Goal: Task Accomplishment & Management: Complete application form

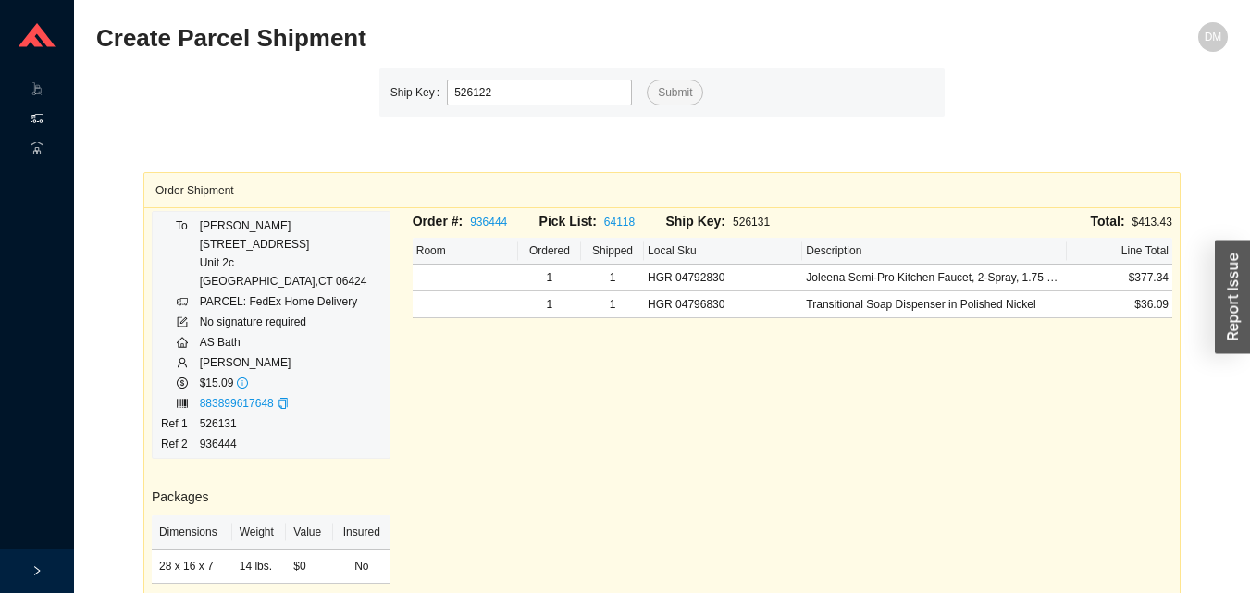
type input "526122"
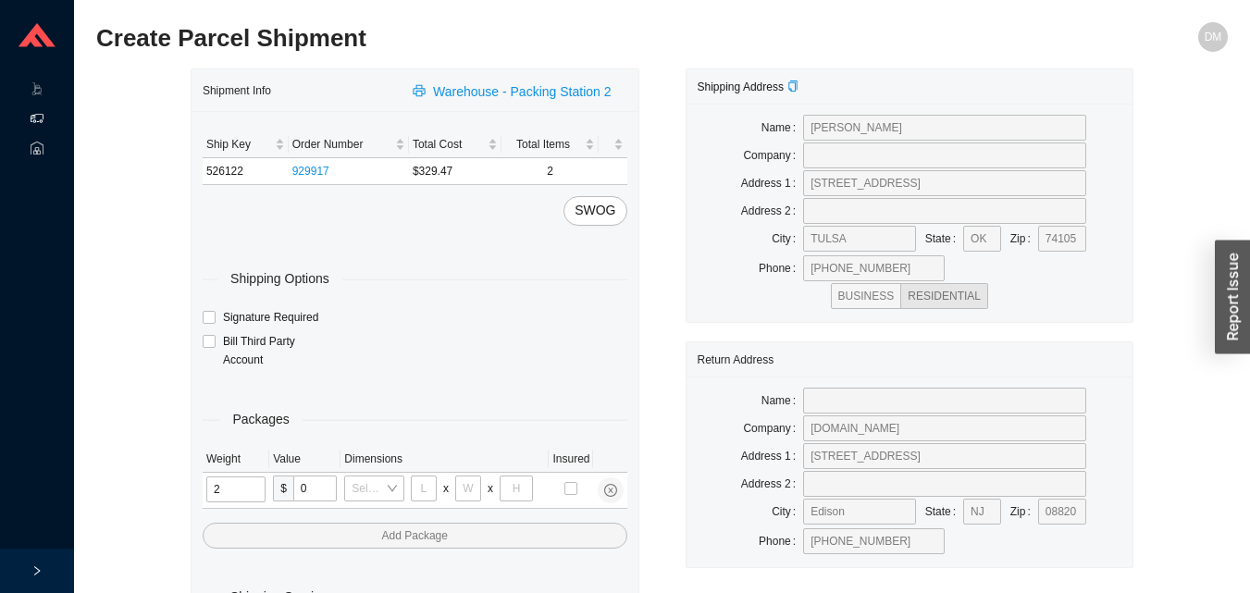
type input "25"
type input "28"
type input "16"
type input "7"
click at [245, 491] on input "tel" at bounding box center [237, 490] width 63 height 26
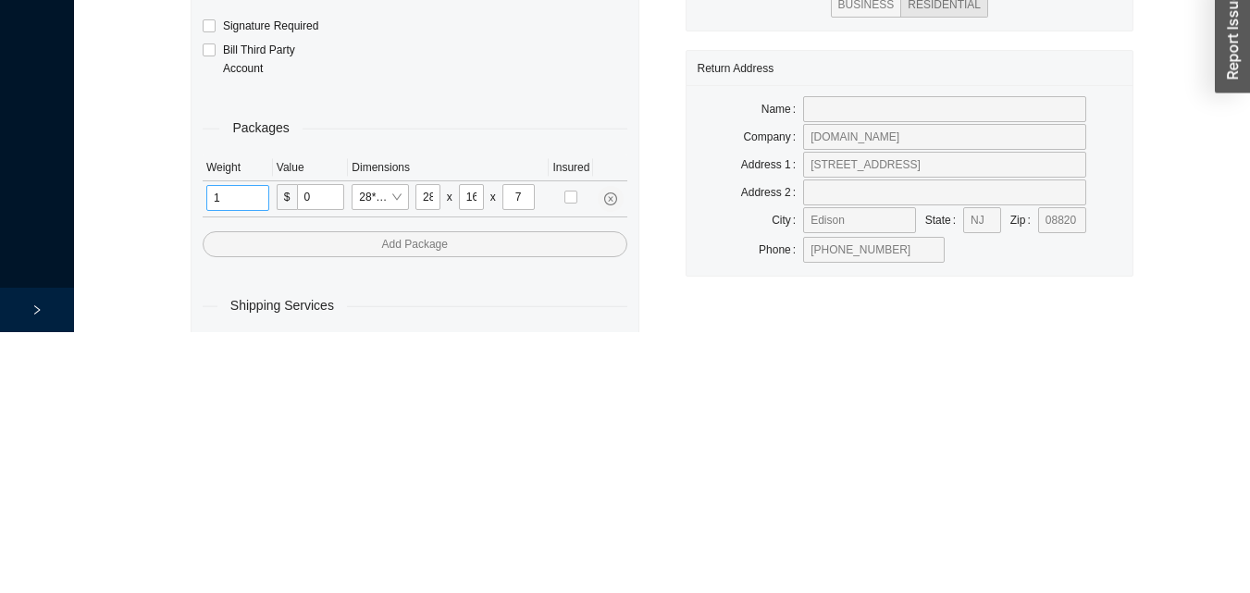
scroll to position [62, 0]
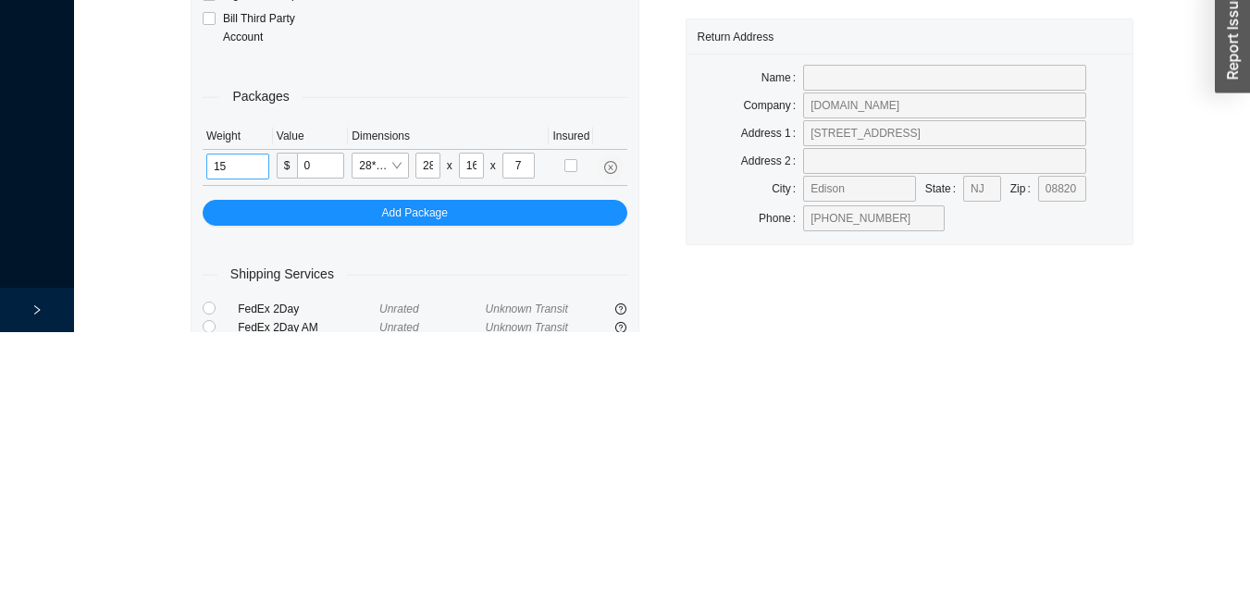
type input "15"
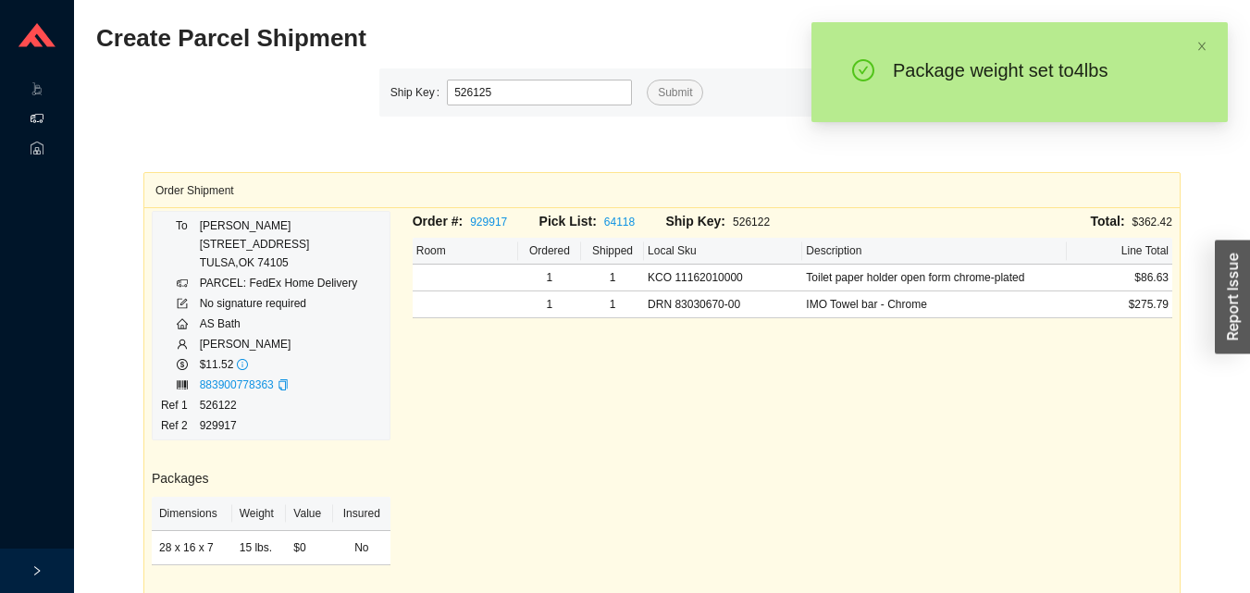
type input "526125"
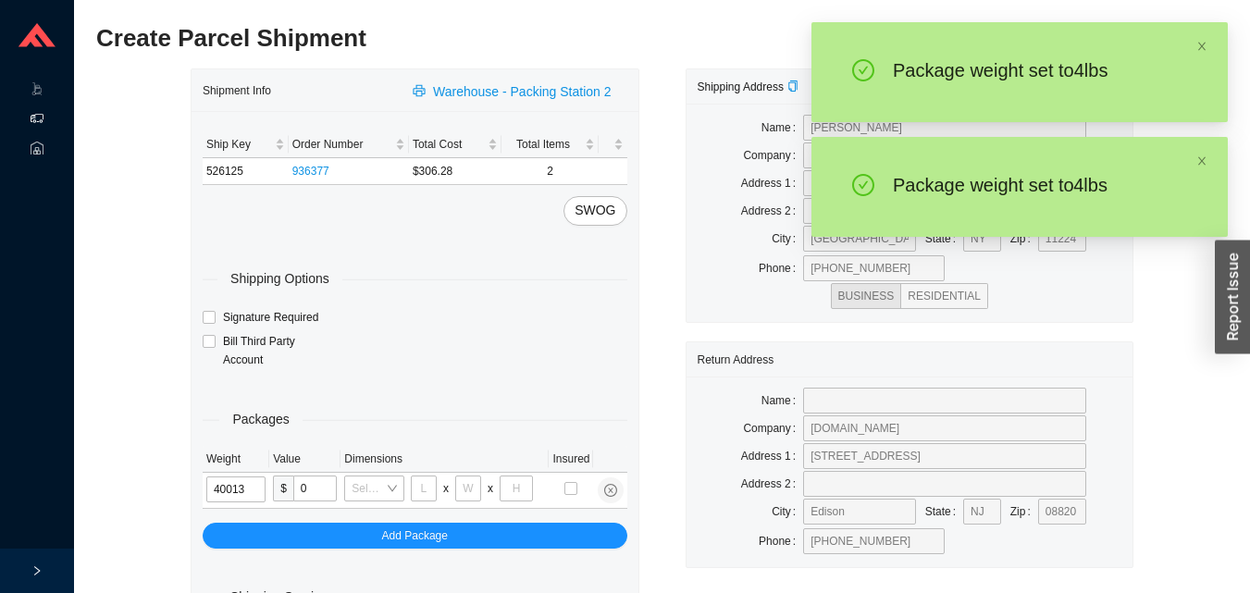
type input "4"
type input "10"
type input "4"
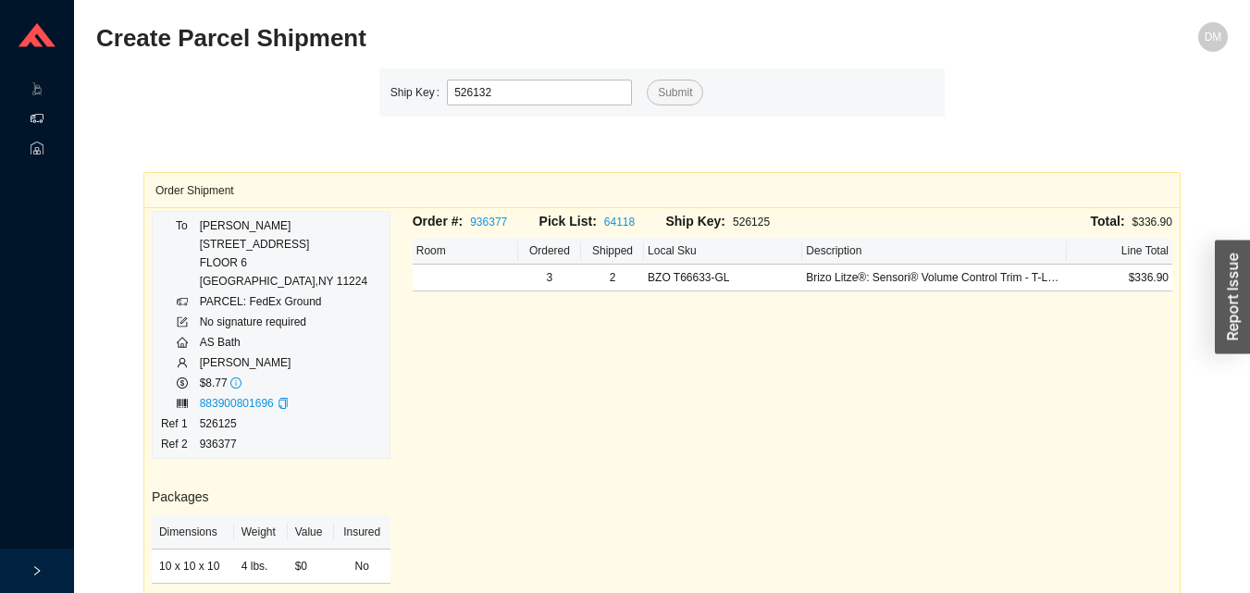
type input "526132"
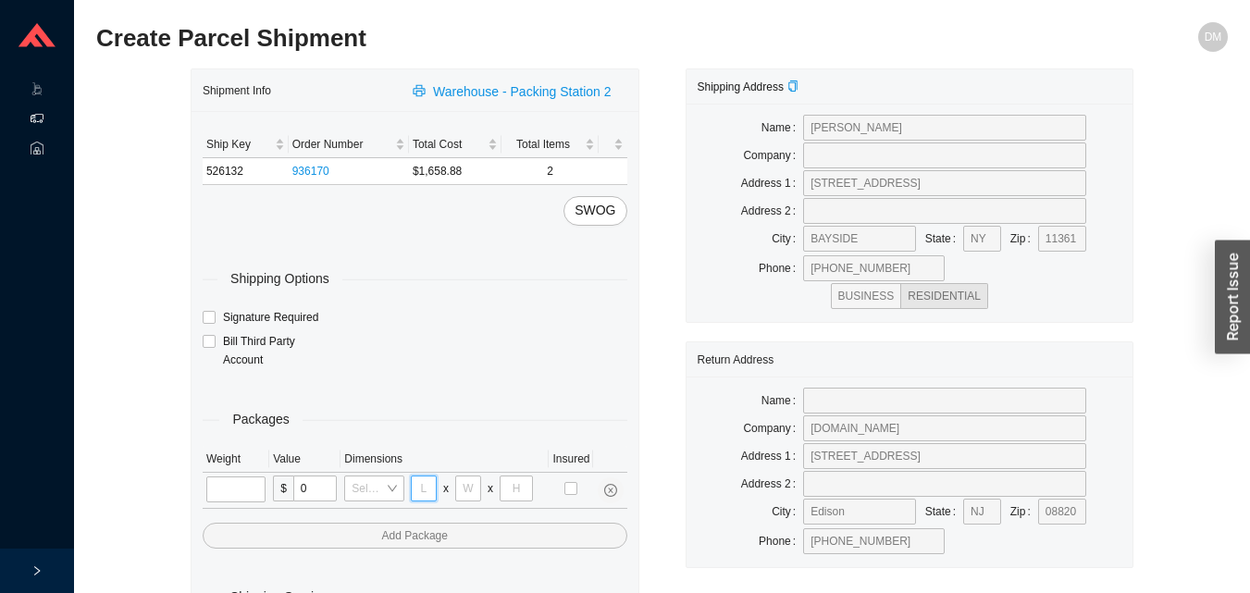
click at [424, 488] on input "tel" at bounding box center [424, 489] width 26 height 26
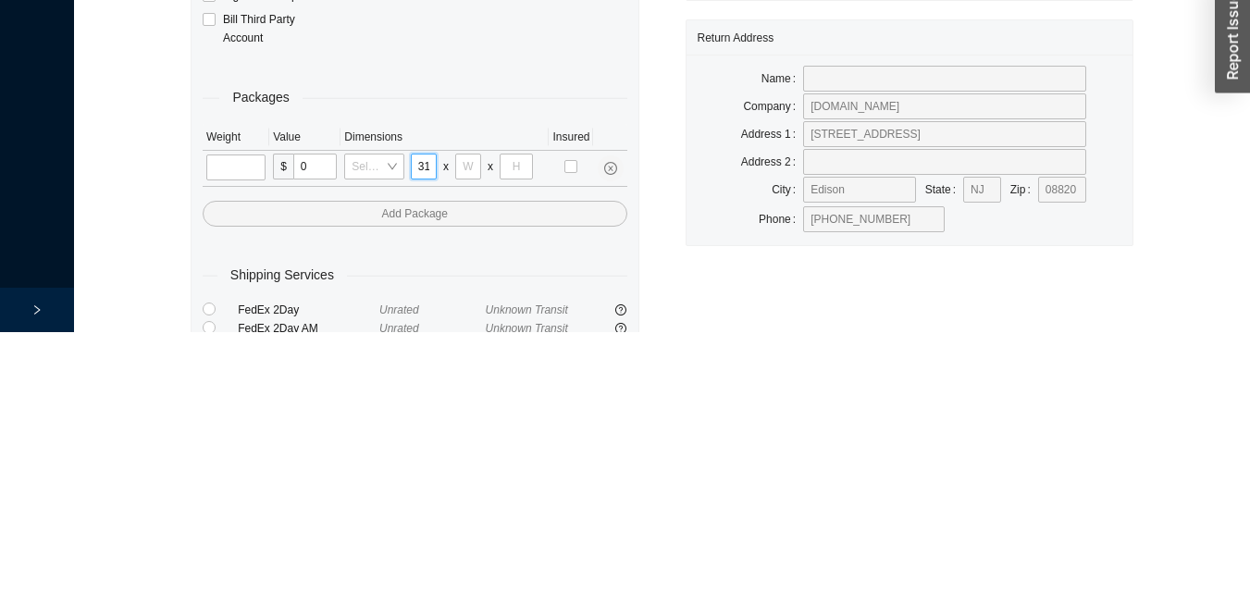
scroll to position [0, 1]
type input "31"
click at [465, 420] on input "tel" at bounding box center [468, 428] width 26 height 26
type input "11"
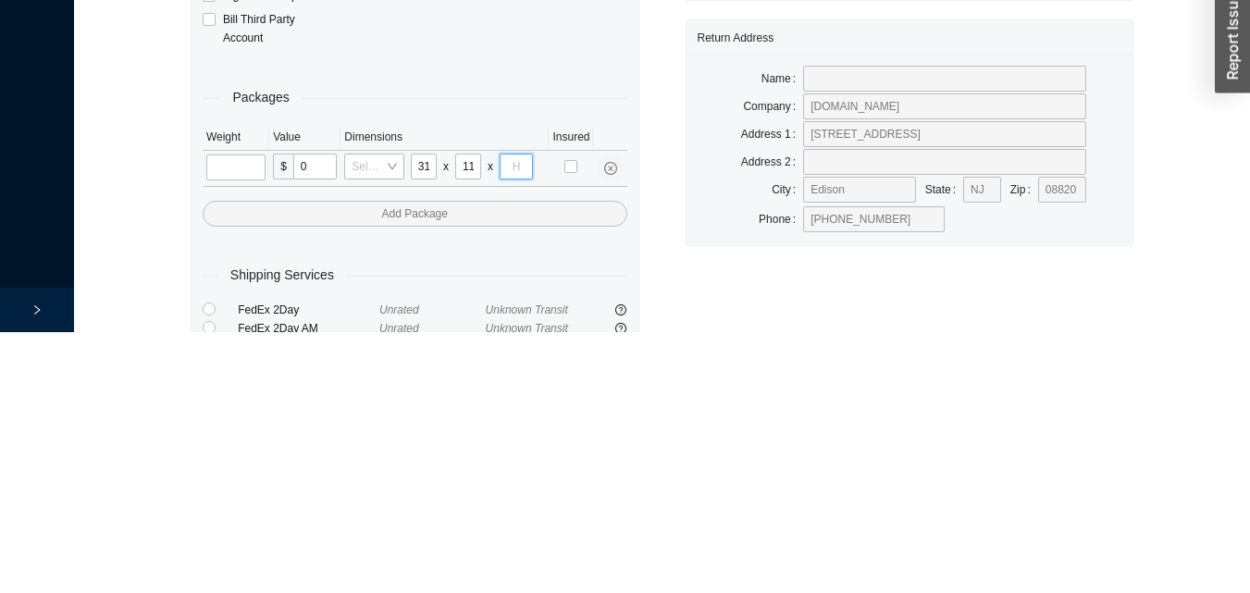
click at [520, 424] on input "tel" at bounding box center [516, 428] width 33 height 26
type input "19"
click at [246, 420] on input "tel" at bounding box center [235, 429] width 59 height 26
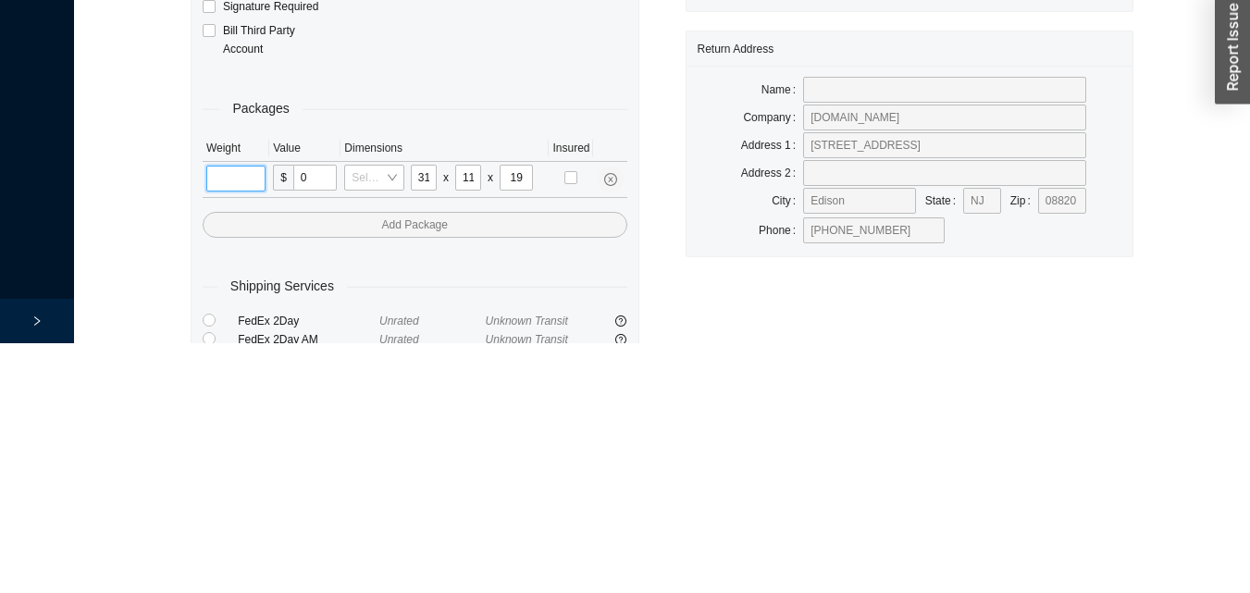
scroll to position [62, 0]
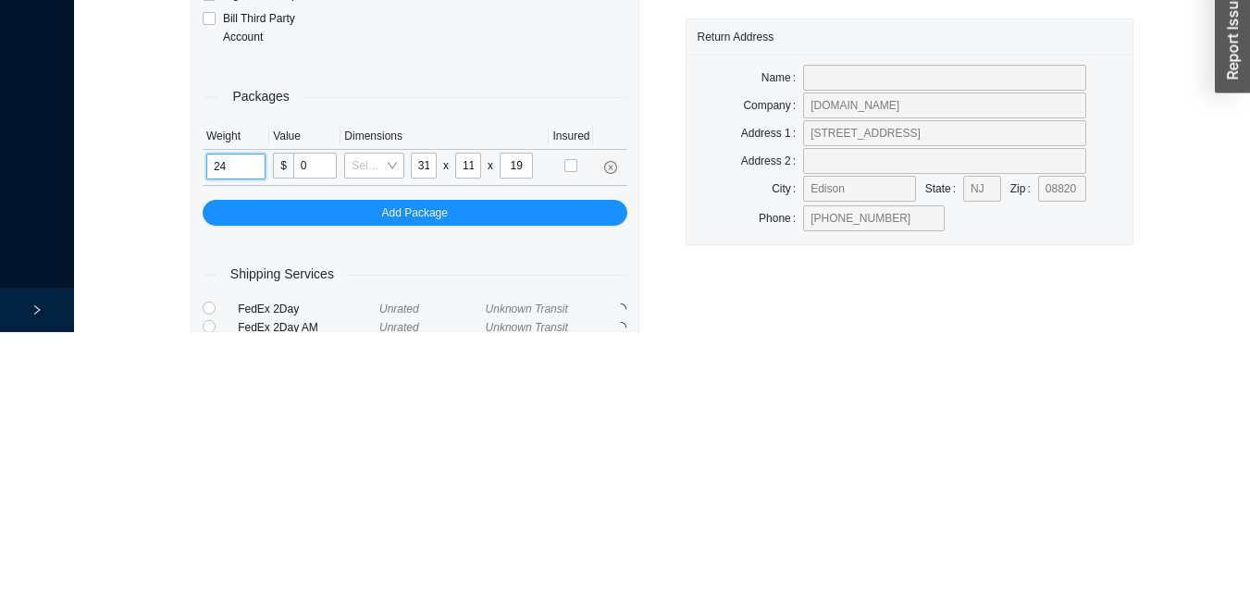
type input "24"
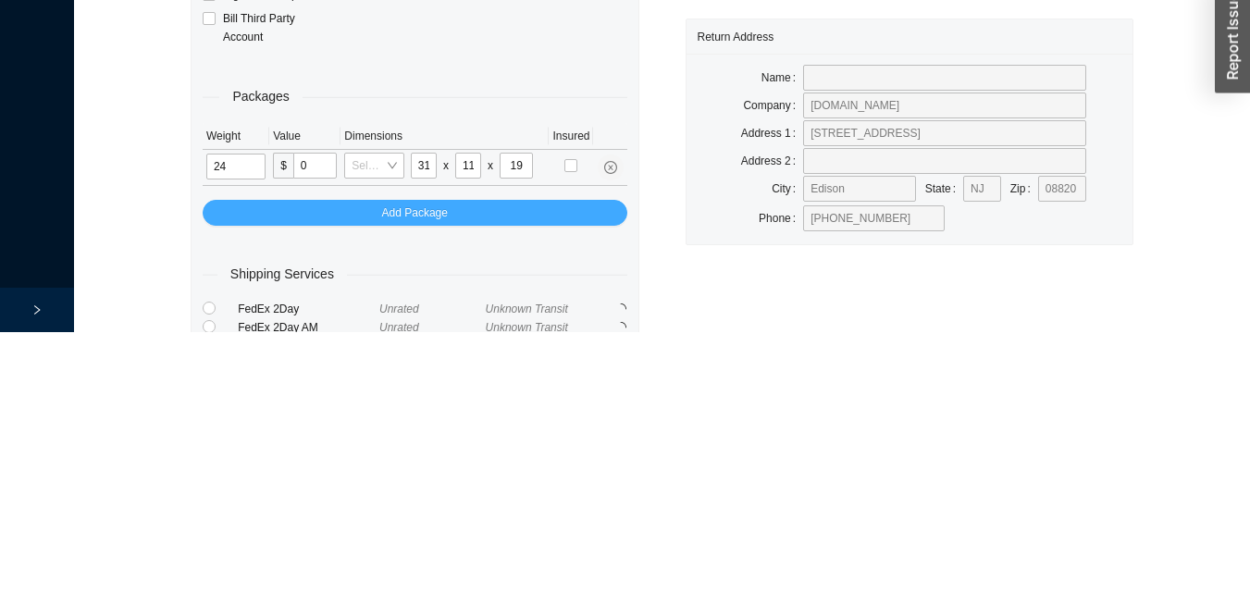
click at [352, 471] on button "Add Package" at bounding box center [415, 474] width 425 height 26
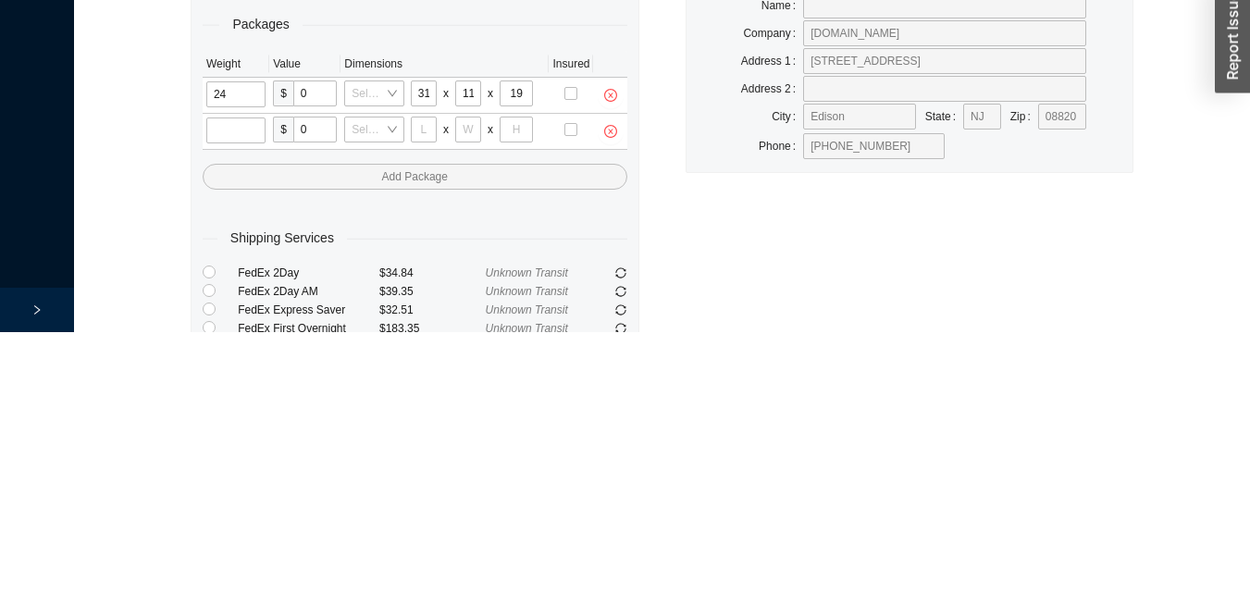
scroll to position [137, 0]
click at [424, 387] on input "tel" at bounding box center [424, 388] width 26 height 26
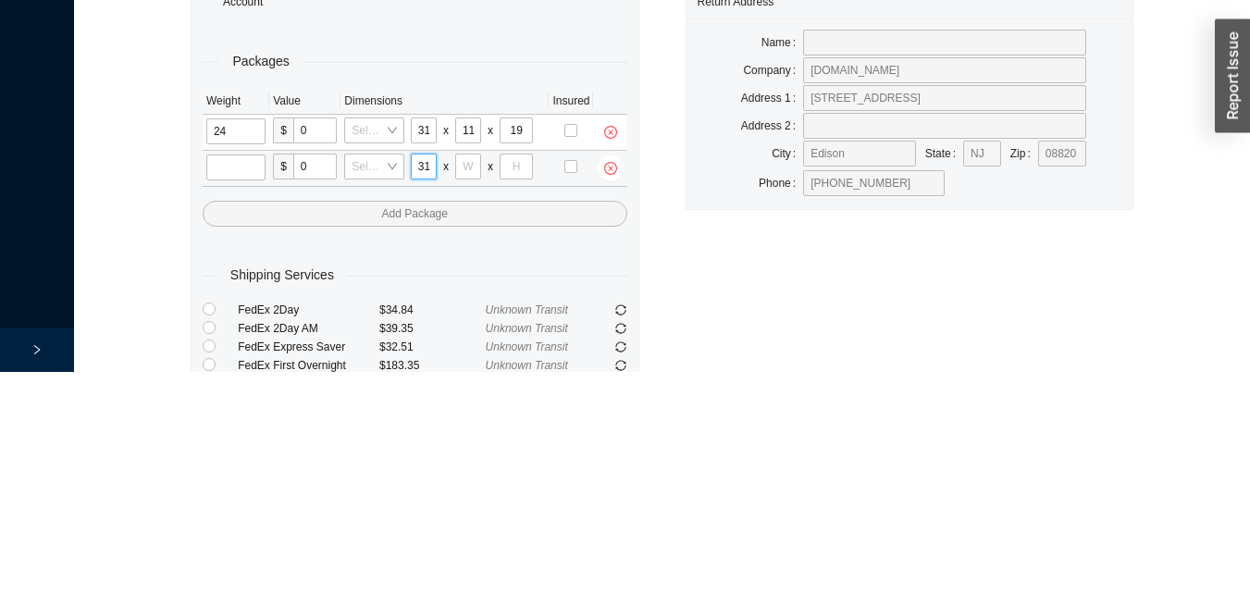
scroll to position [0, 1]
type input "31"
click at [462, 381] on input "tel" at bounding box center [468, 388] width 26 height 26
type input "11"
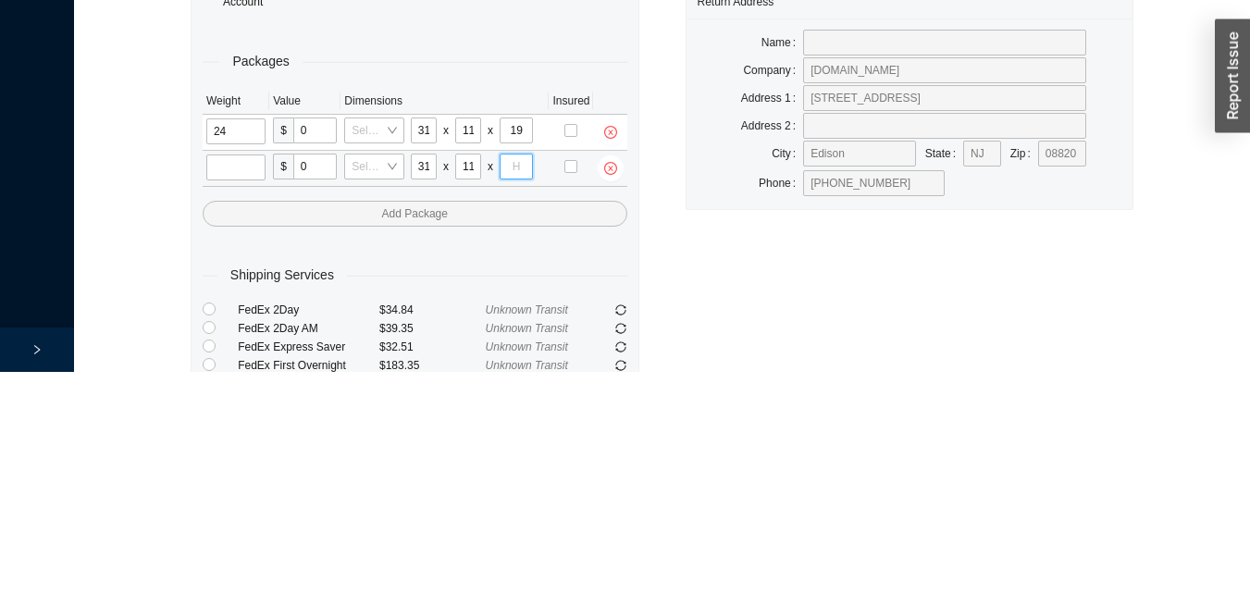
click at [507, 378] on input "tel" at bounding box center [516, 388] width 33 height 26
type input "19"
click at [223, 394] on input "tel" at bounding box center [235, 389] width 59 height 26
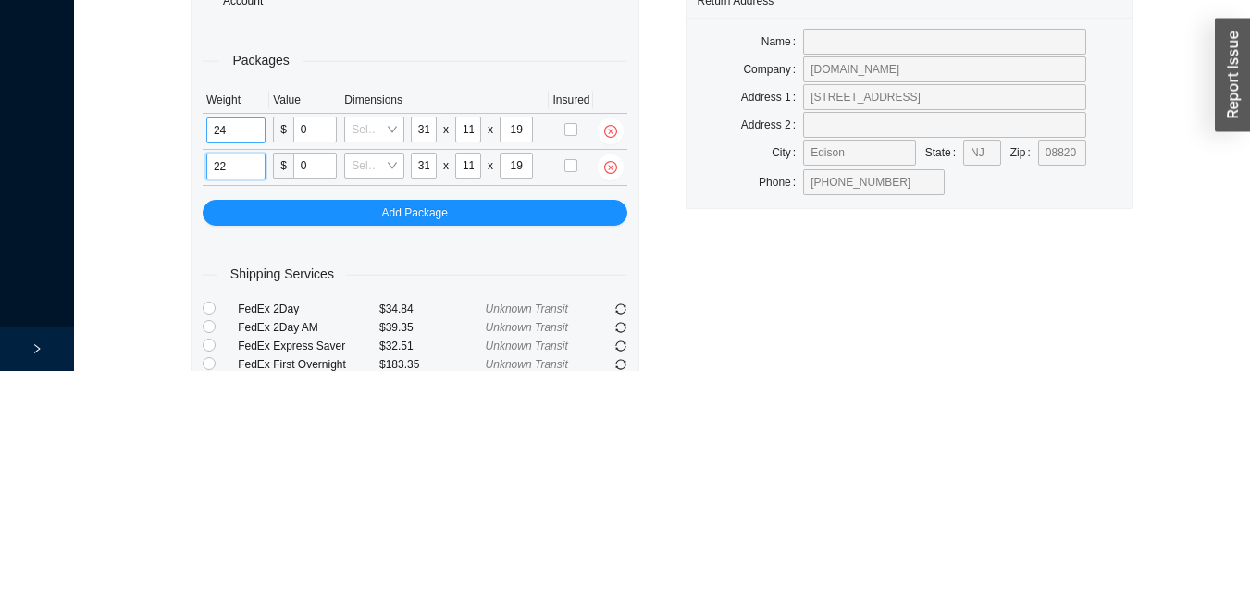
type input "22"
click at [255, 355] on input "24" at bounding box center [235, 353] width 59 height 26
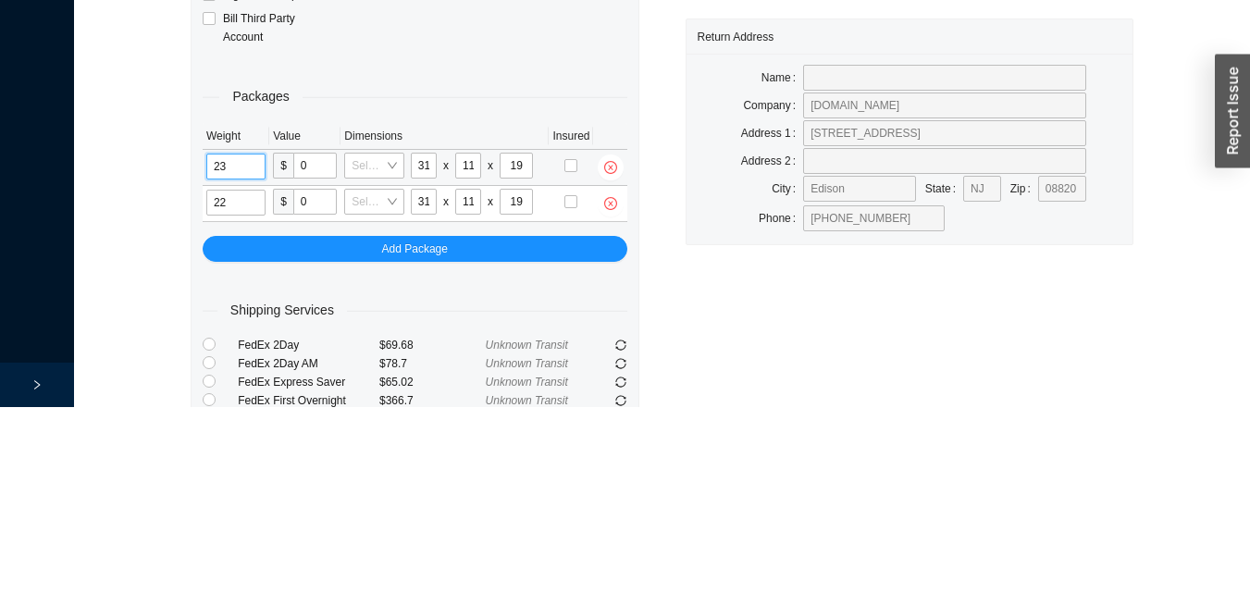
type input "23"
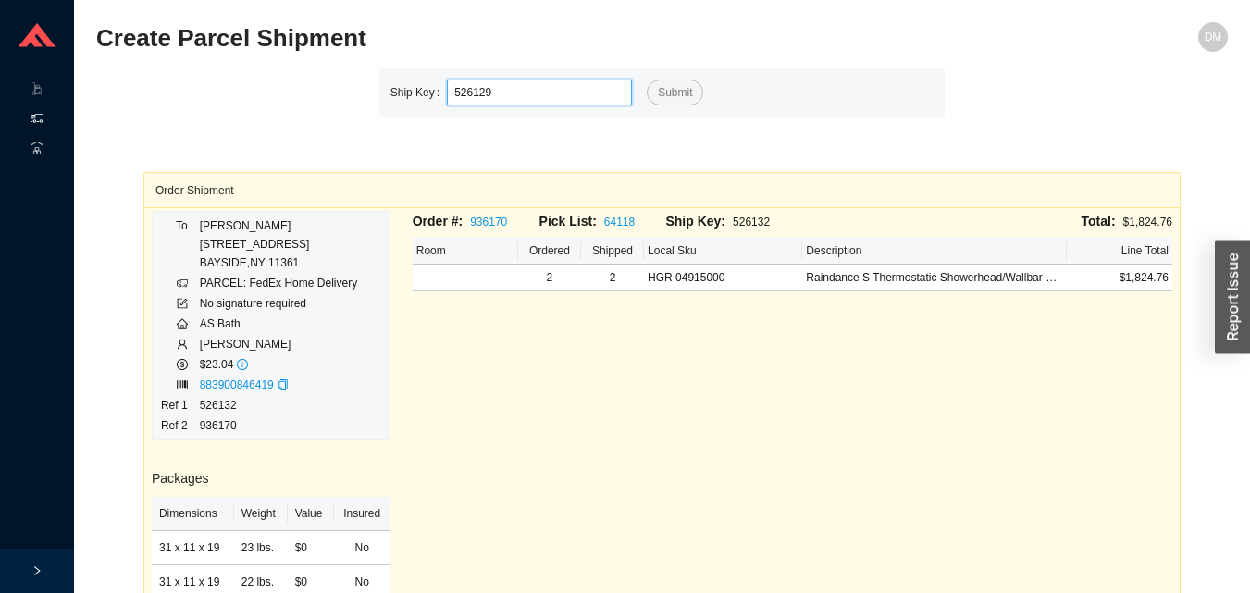
type input "526129"
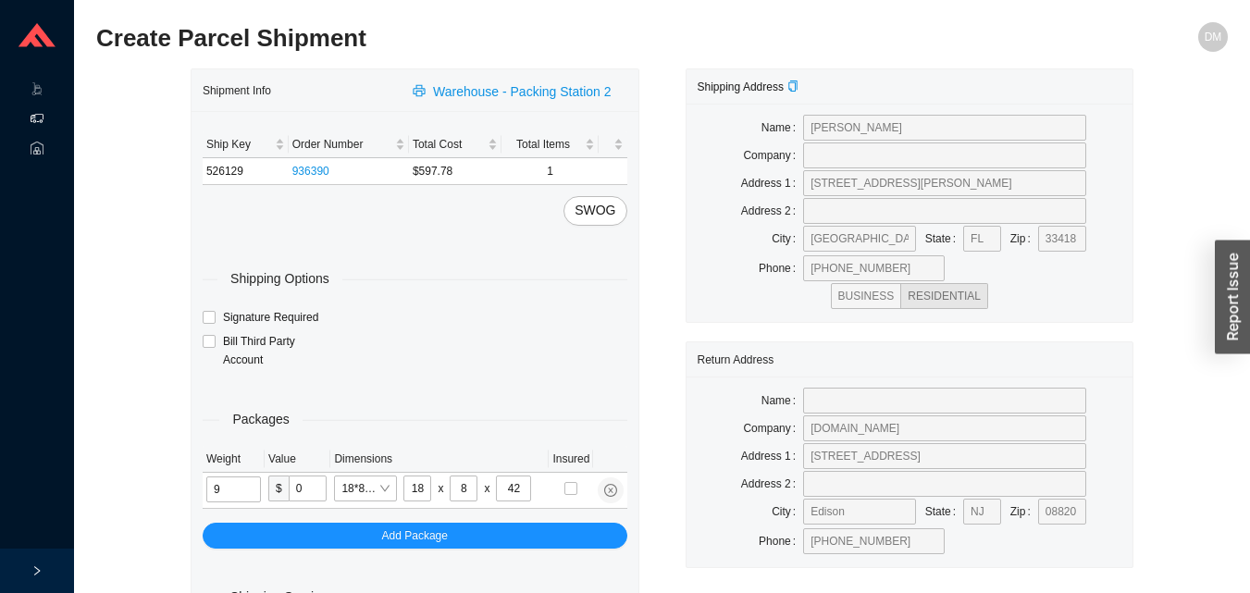
type input "19"
type input "15"
type input "36"
type input "19"
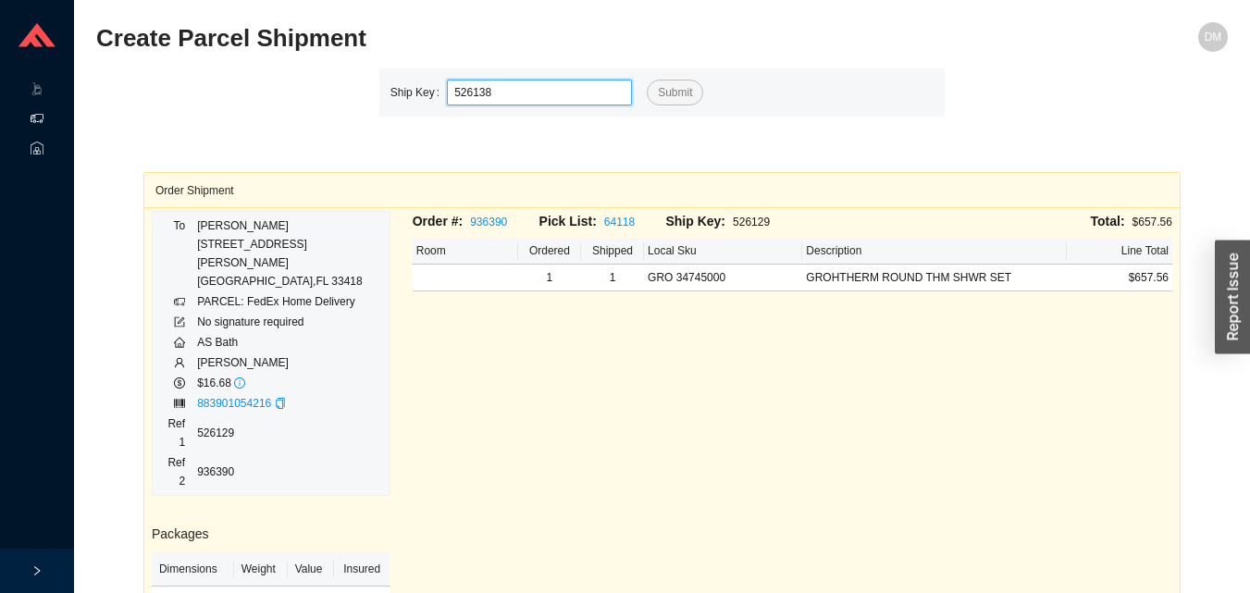
type input "526138"
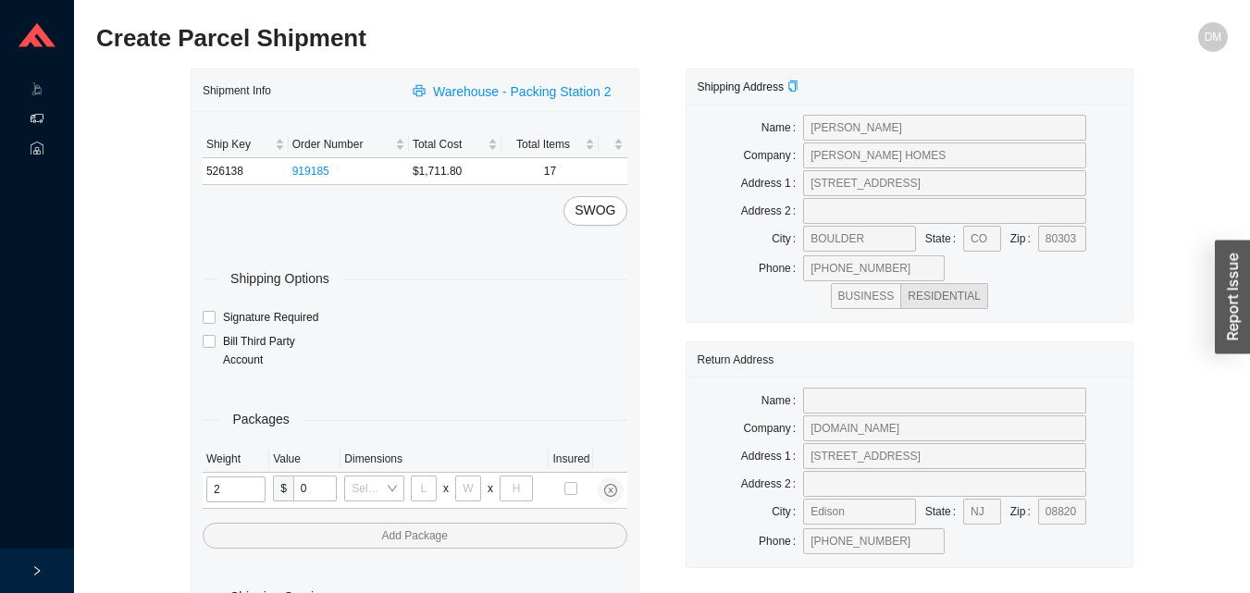
type input "25"
type input "28"
type input "16"
type input "7"
type input "1"
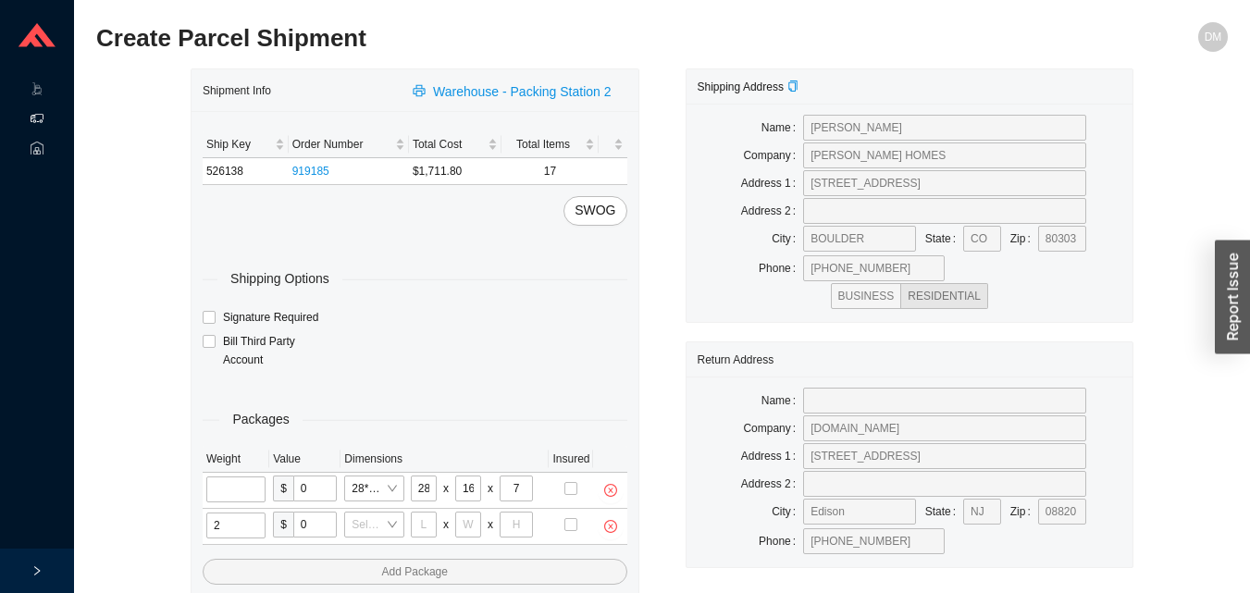
type input "25"
type input "28"
type input "16"
type input "7"
click at [240, 498] on input "tel" at bounding box center [237, 490] width 63 height 26
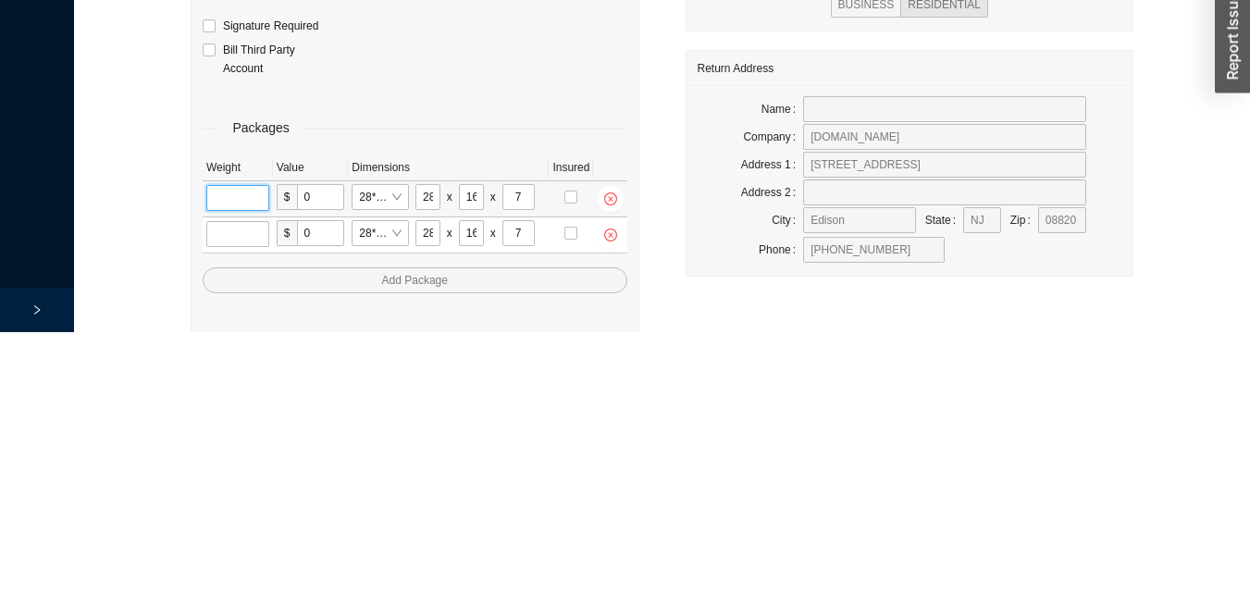
scroll to position [62, 0]
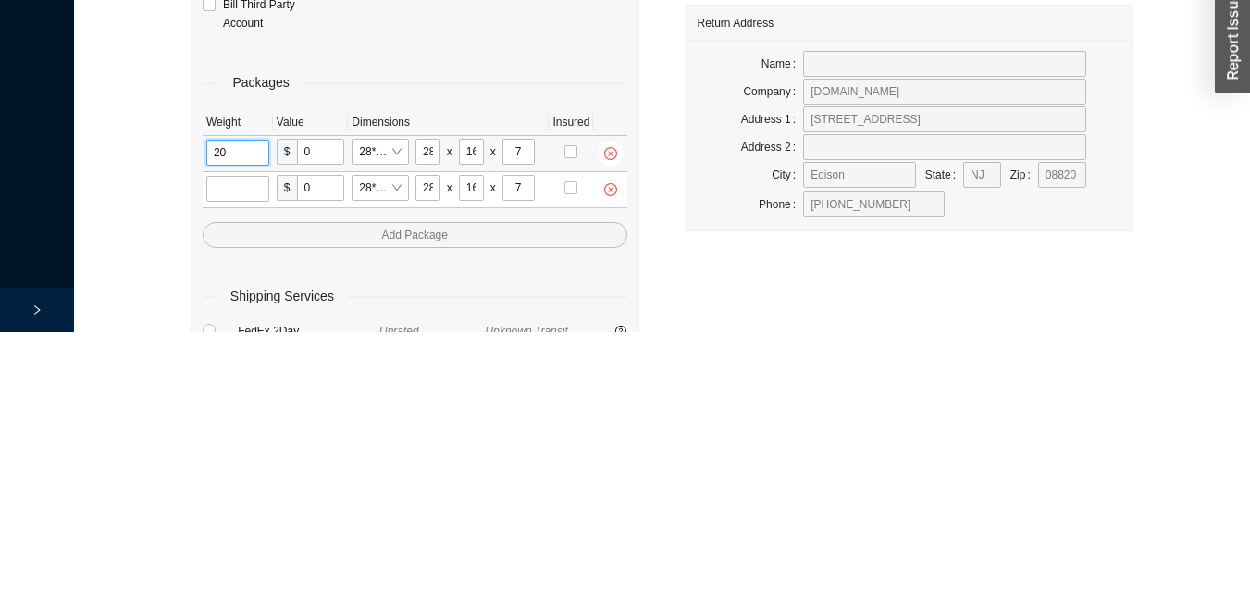
type input "20"
click at [230, 442] on input "tel" at bounding box center [237, 450] width 63 height 26
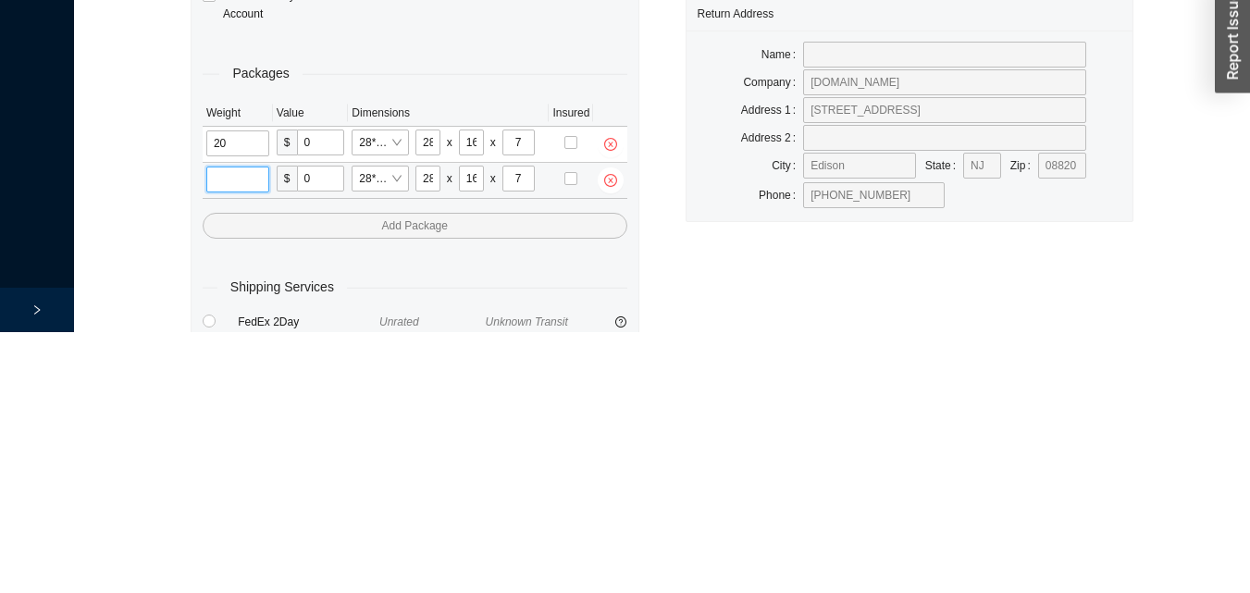
scroll to position [98, 0]
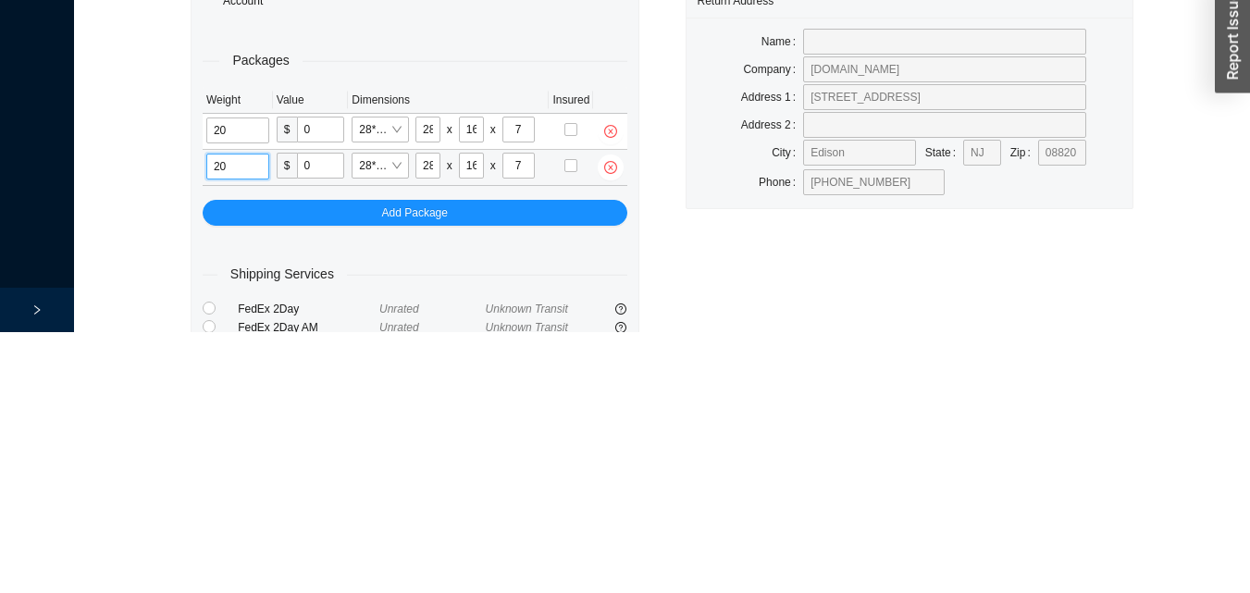
type input "20"
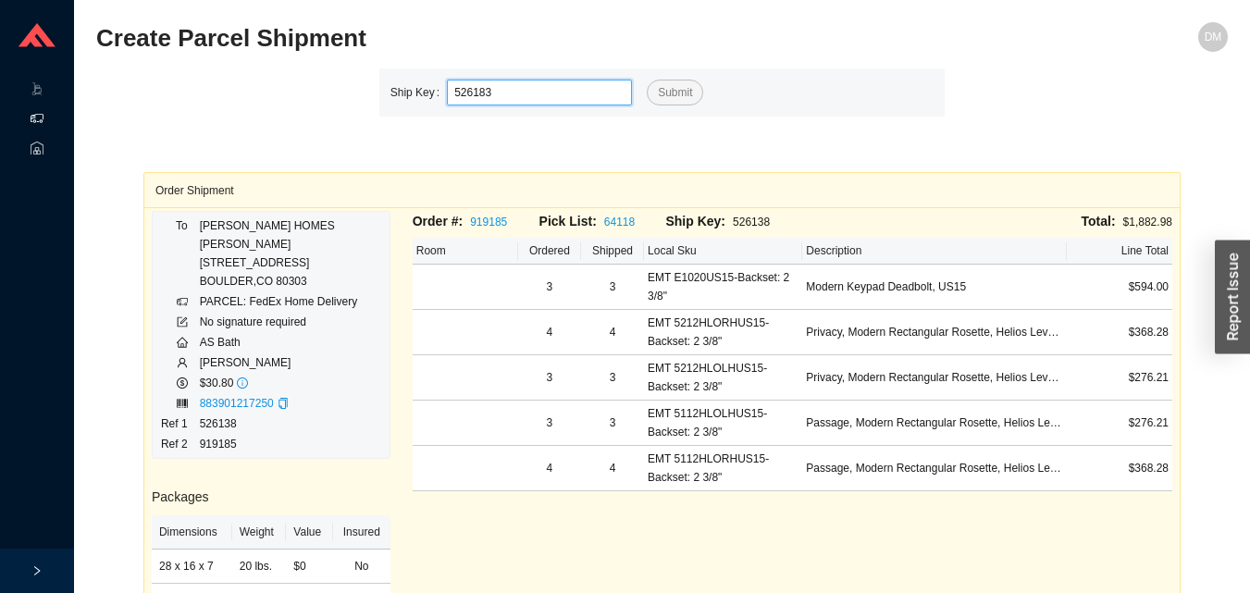
type input "526183"
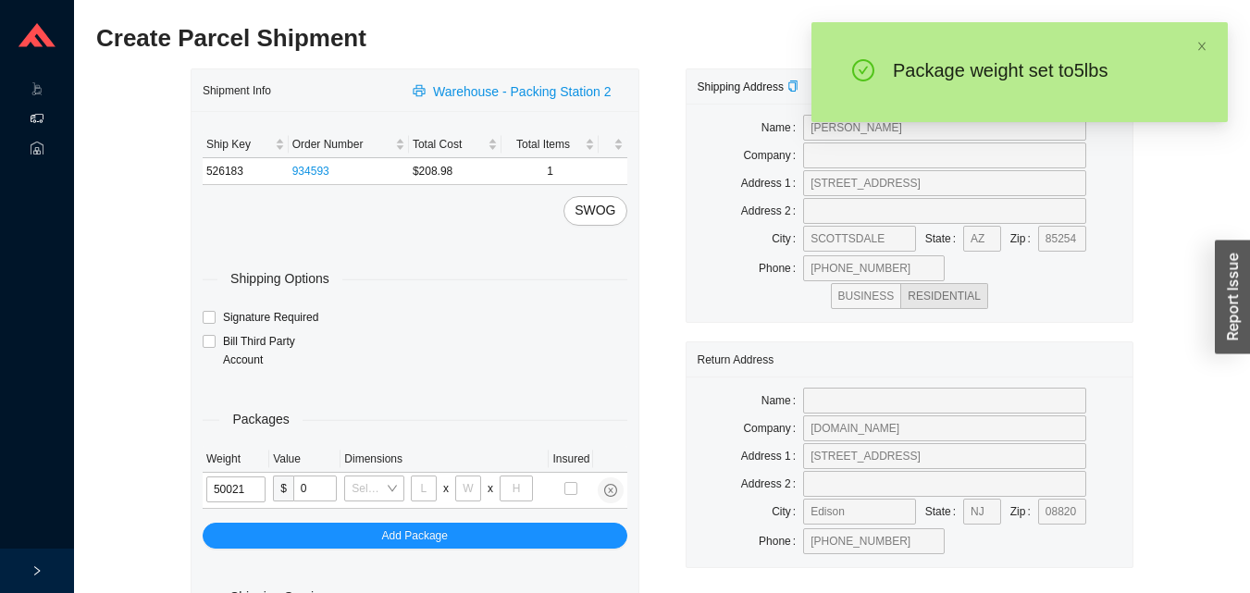
type input "5"
type input "18"
type input "12"
type input "5"
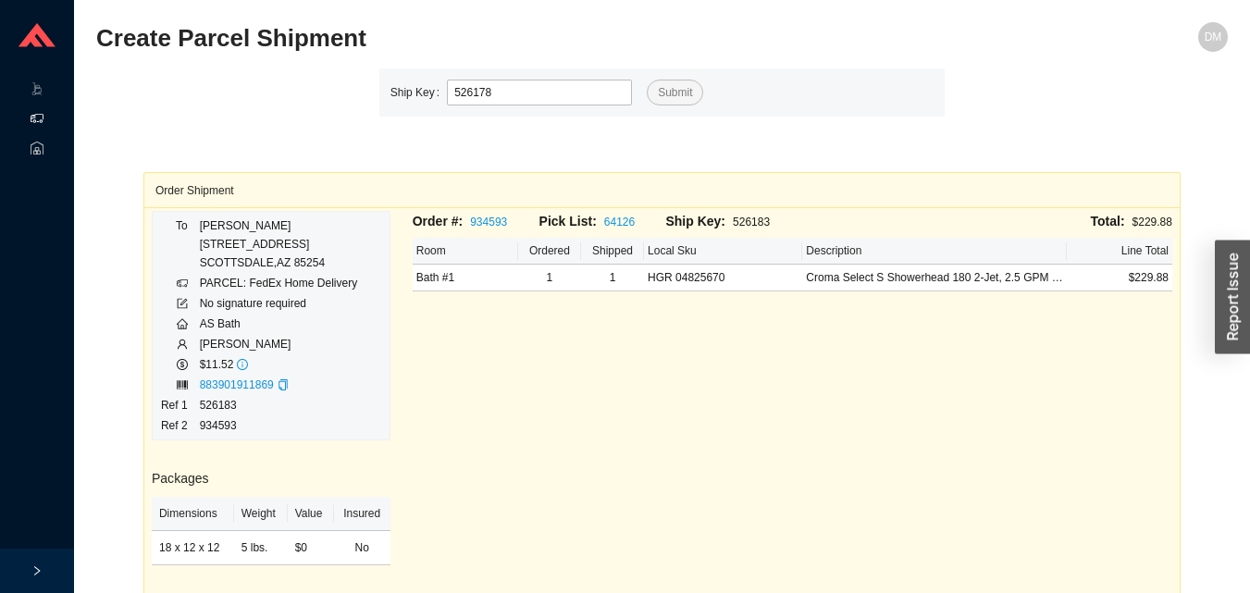
type input "526178"
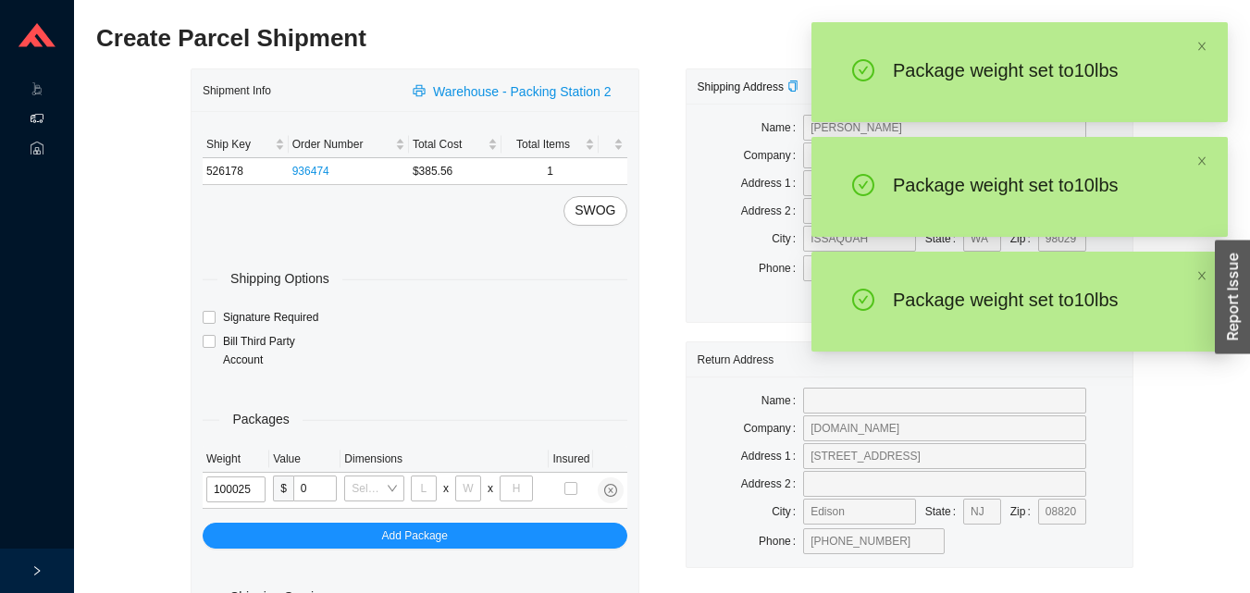
type input "10"
type input "28"
type input "16"
type input "7"
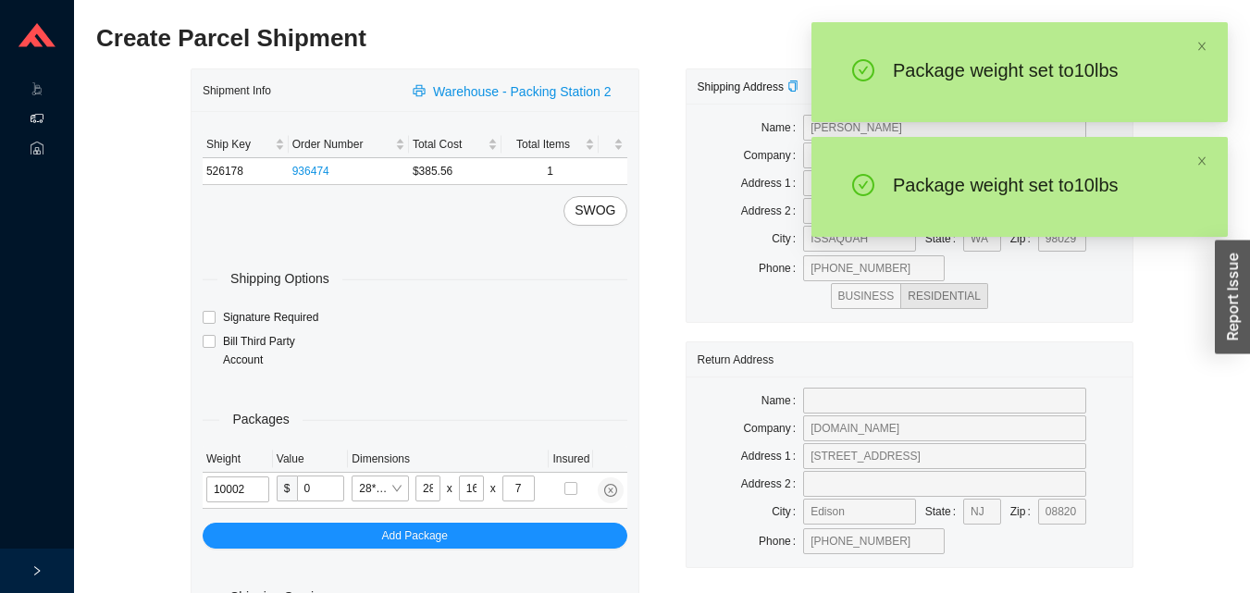
type input "10"
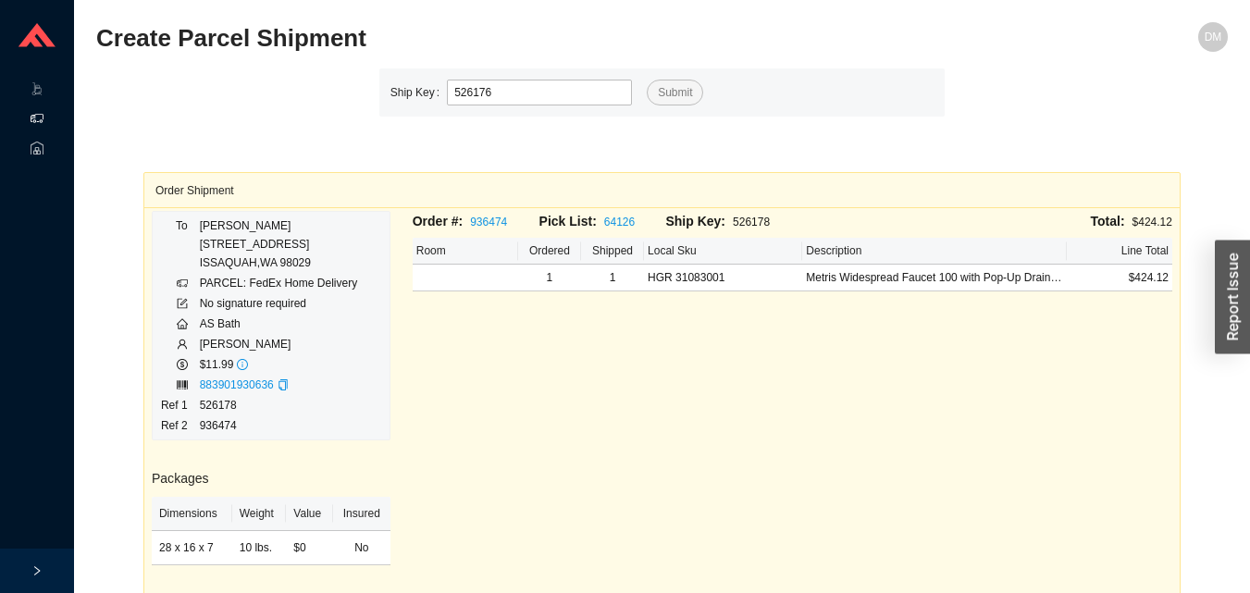
type input "526176"
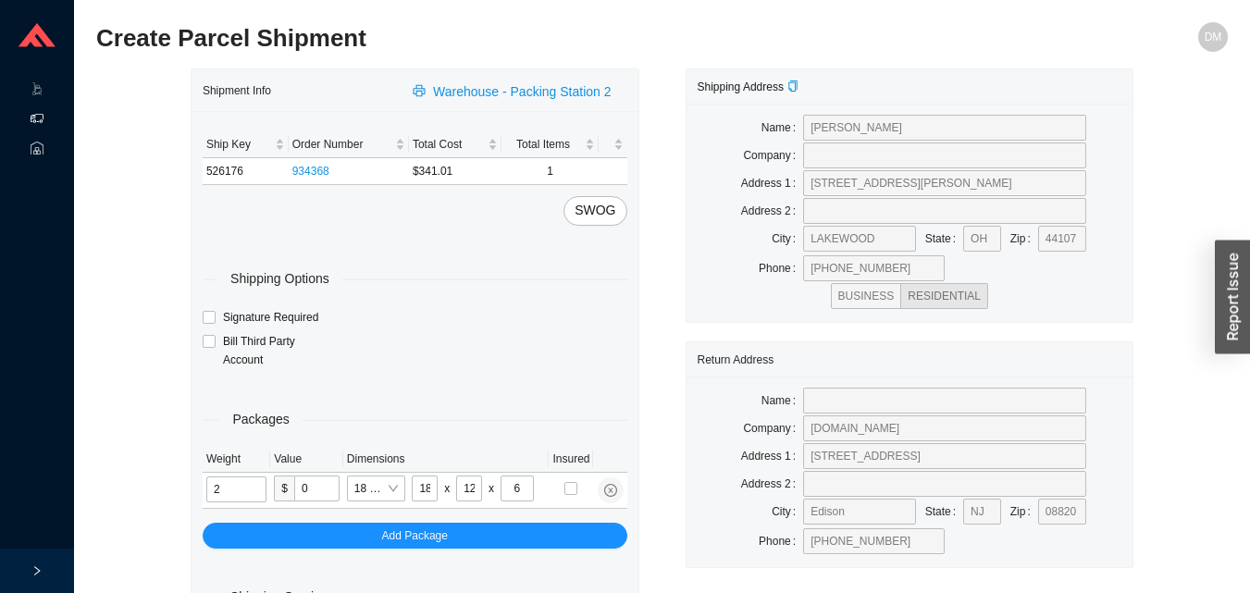
type input "5"
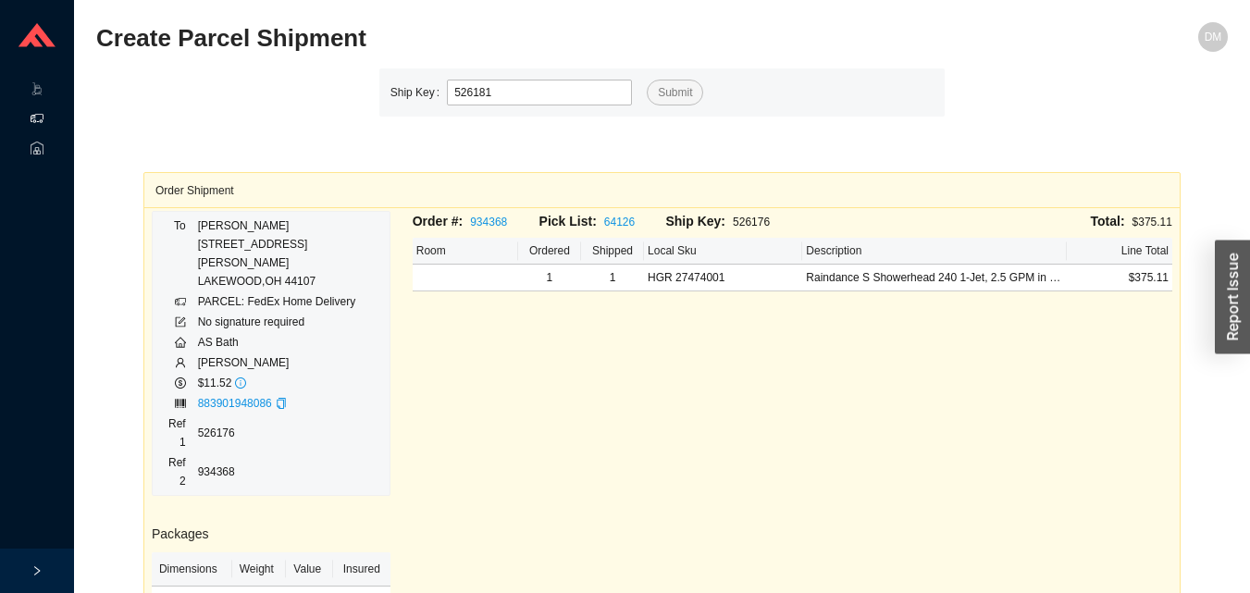
type input "526181"
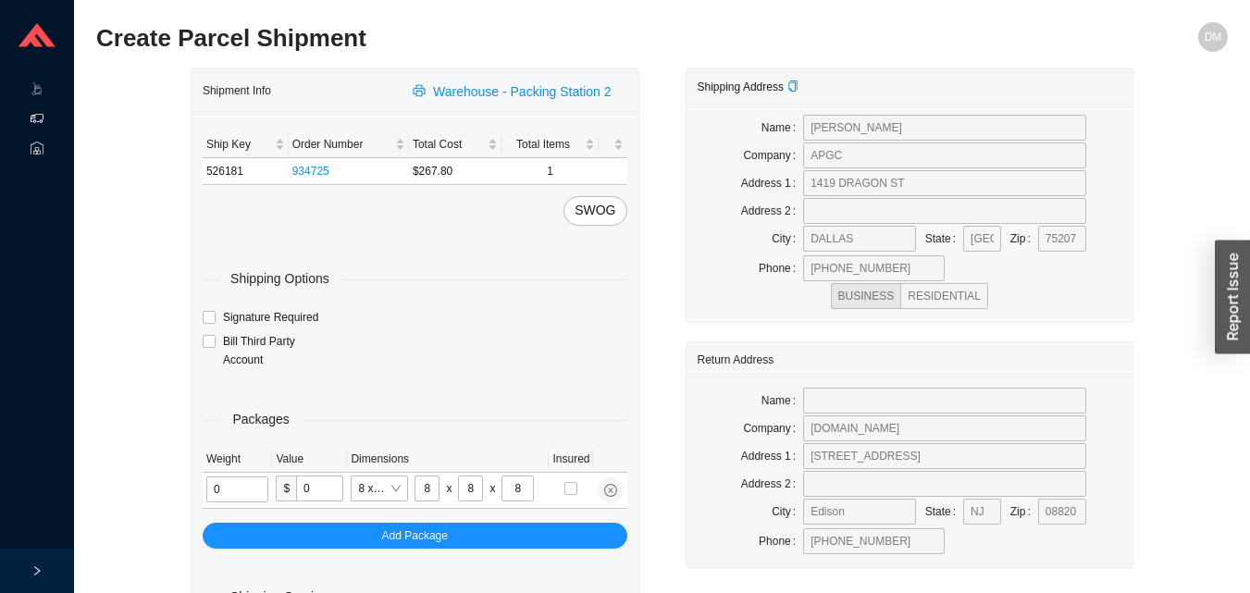
type input "2"
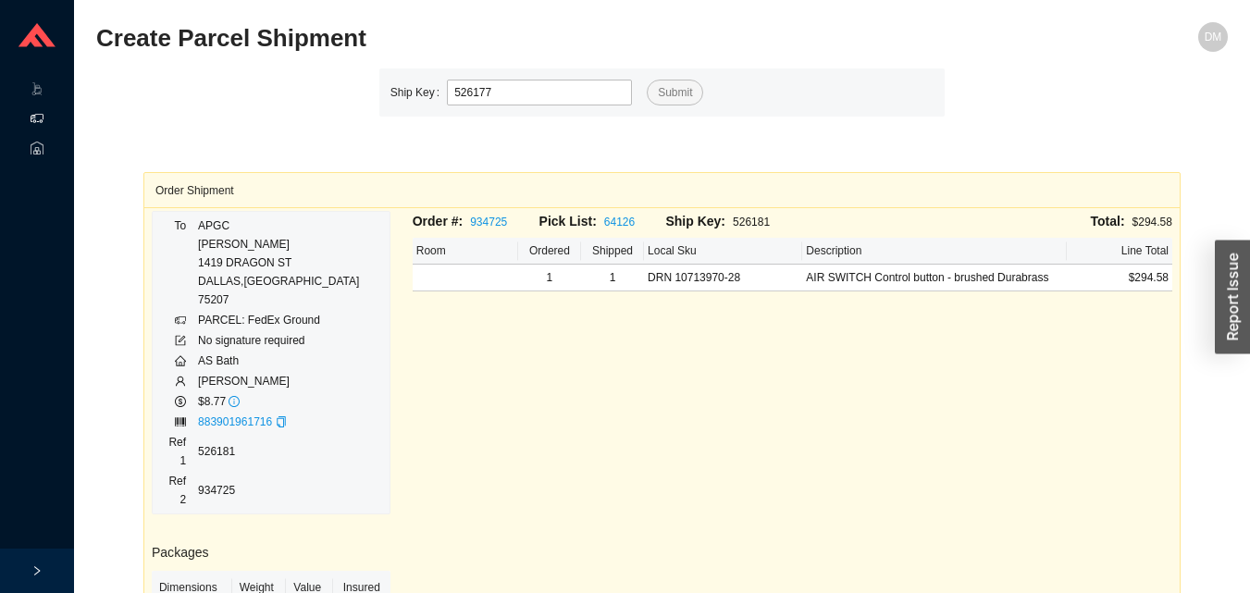
type input "526177"
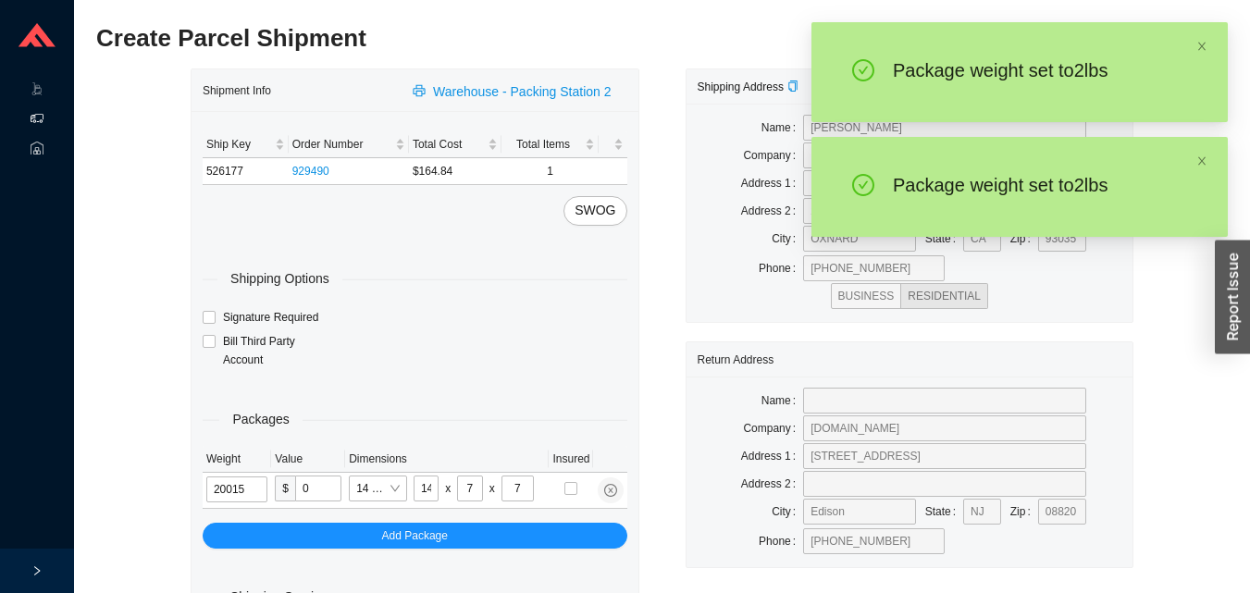
type input "2"
type input "8"
type input "2"
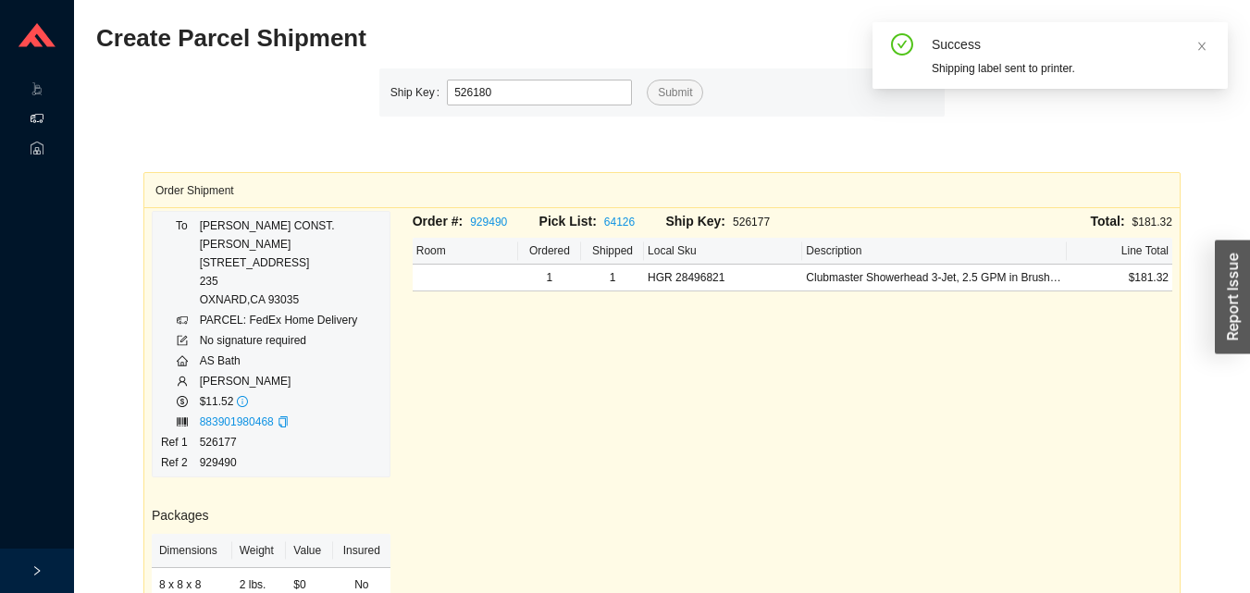
type input "526180"
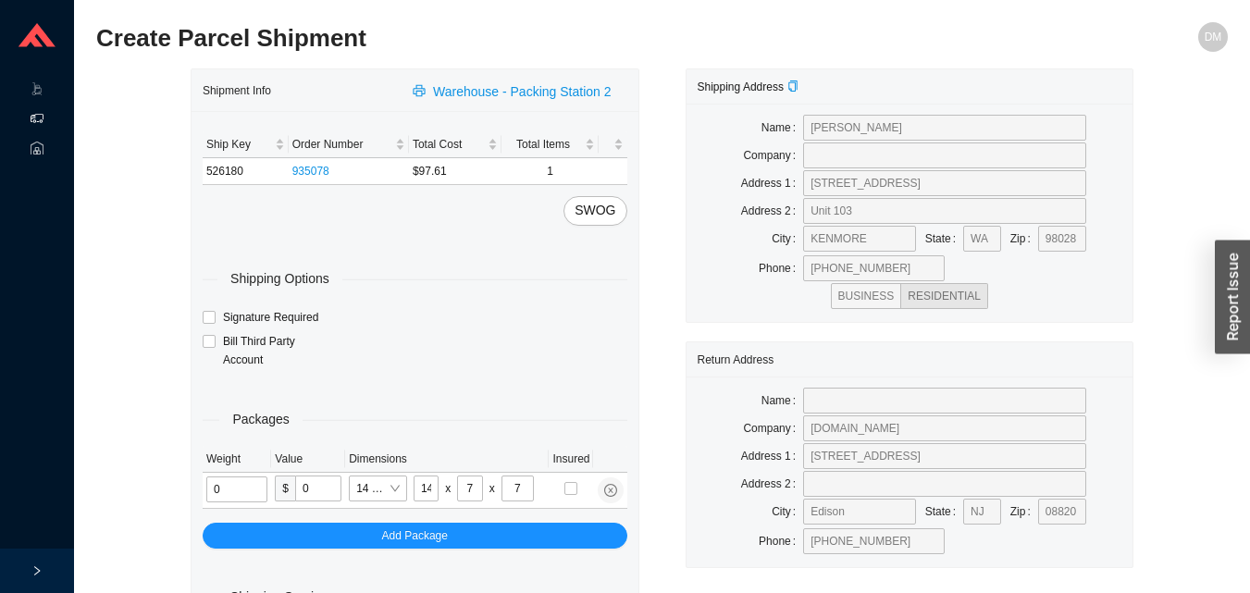
type input "2"
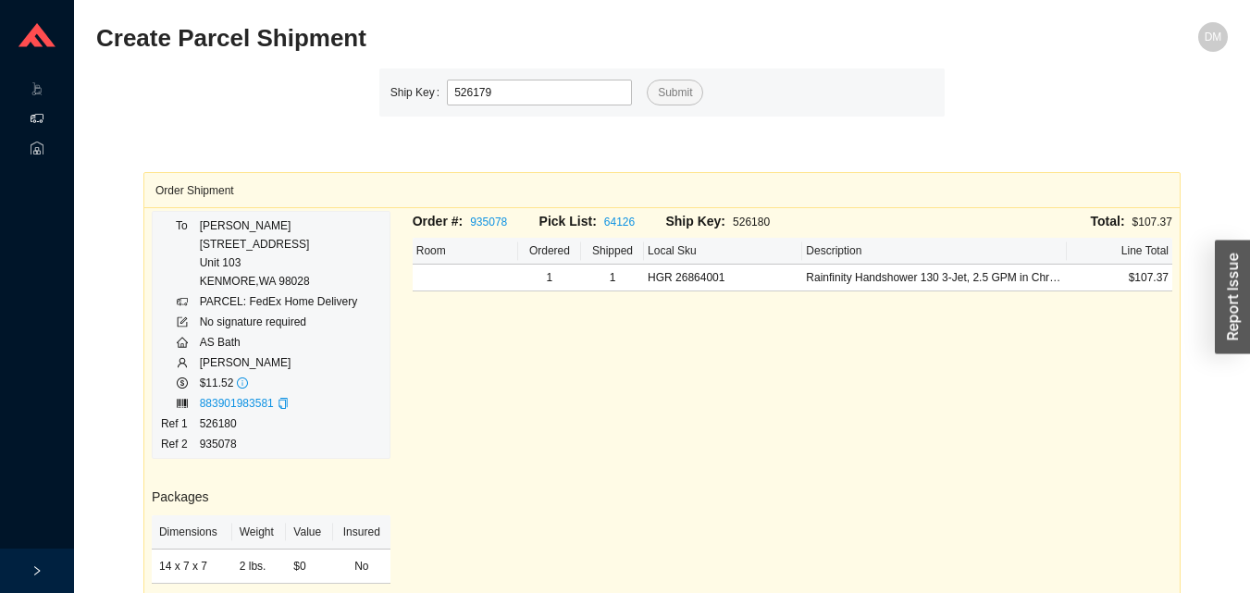
type input "526179"
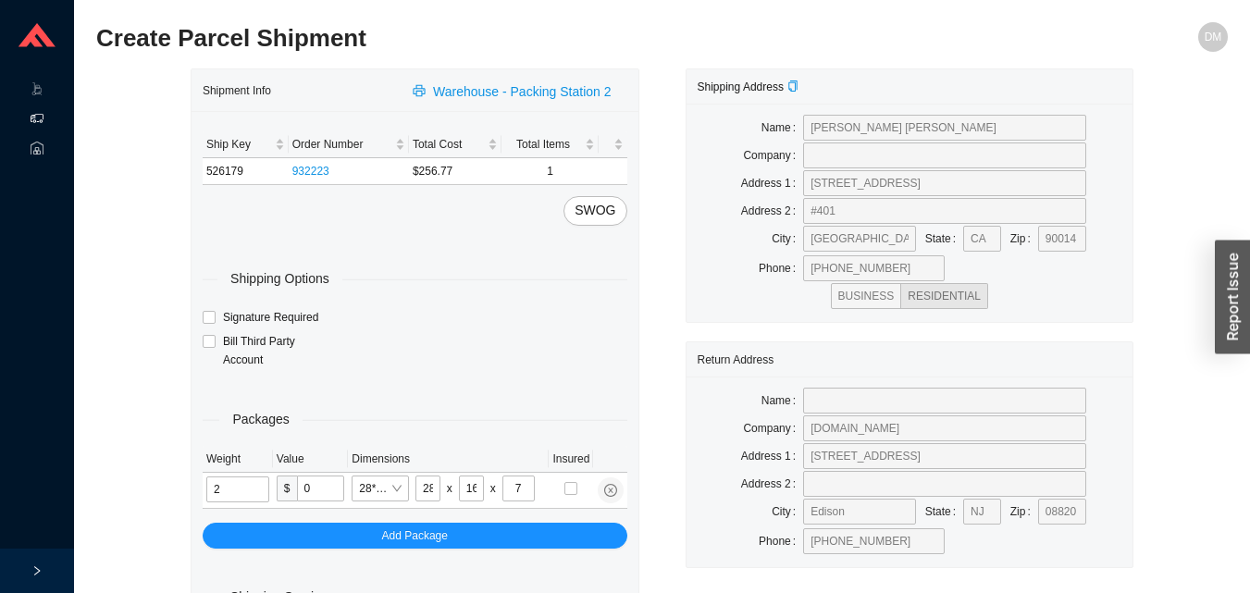
type input "9"
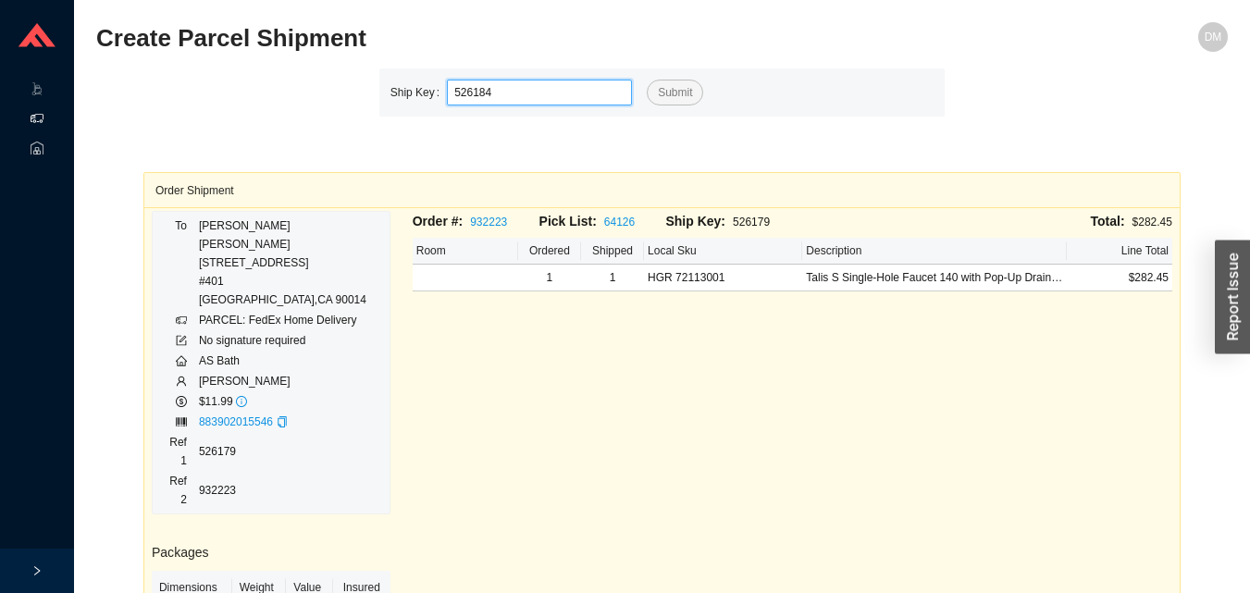
type input "526184"
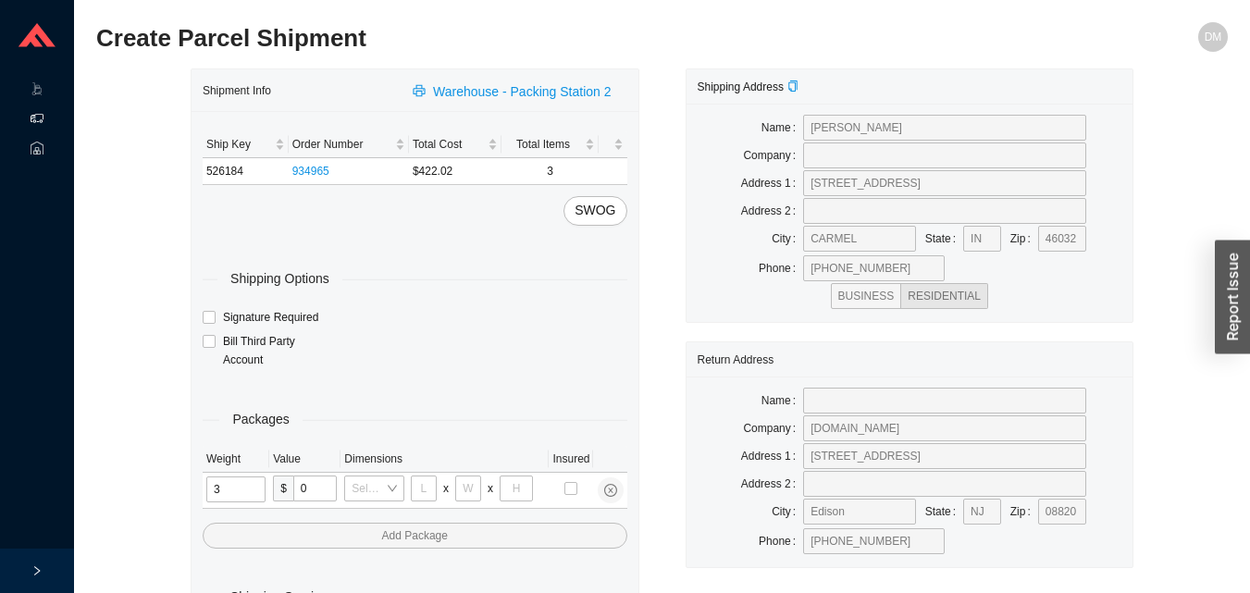
type input "35"
type input "30"
type input "15"
click at [231, 484] on input "tel" at bounding box center [235, 490] width 59 height 26
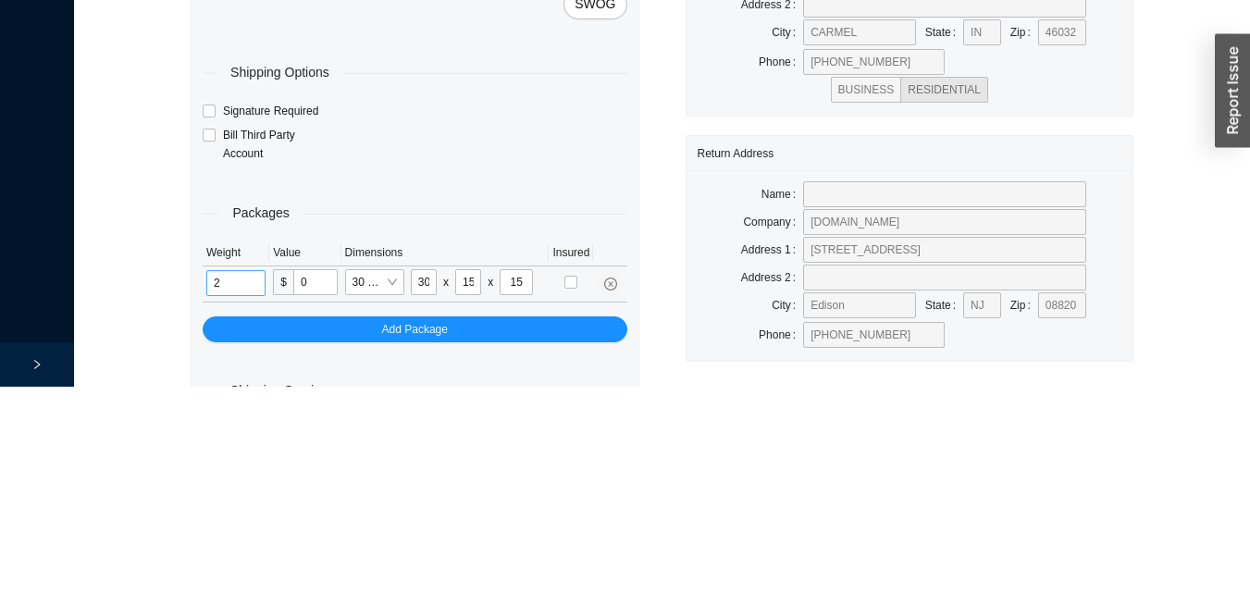
scroll to position [62, 0]
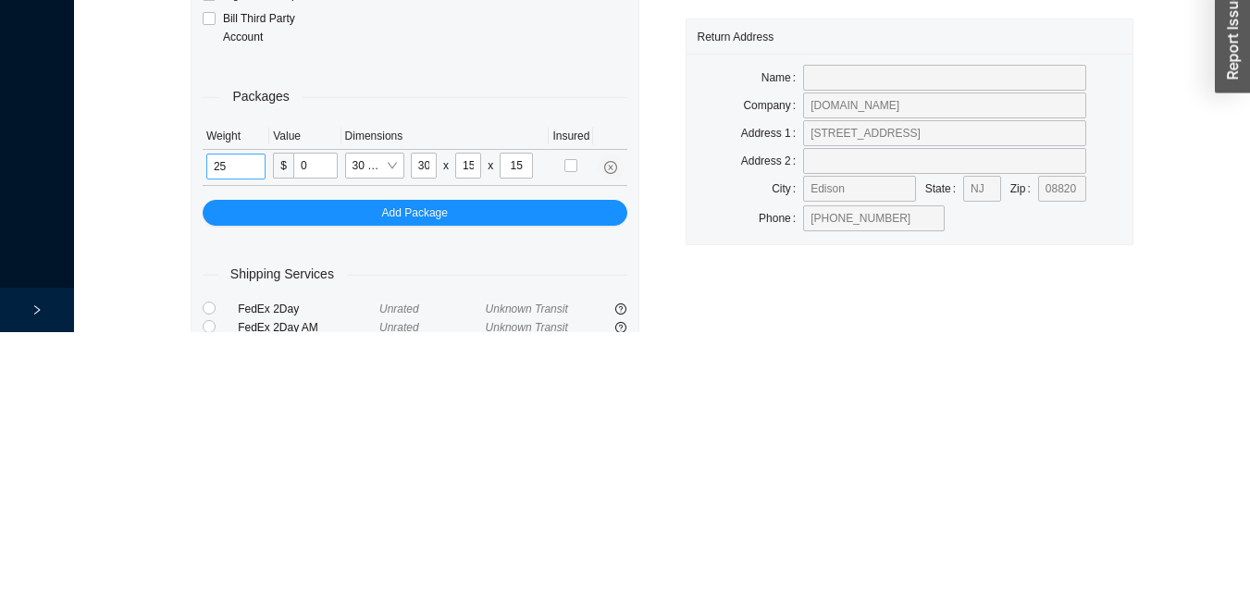
type input "25"
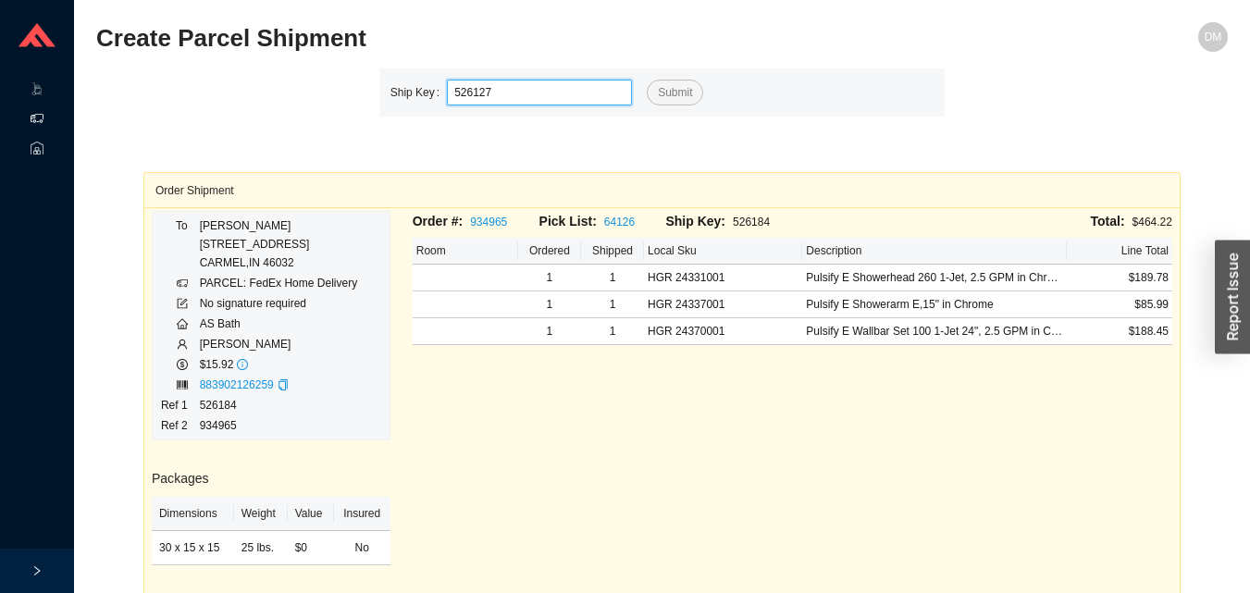
type input "526127"
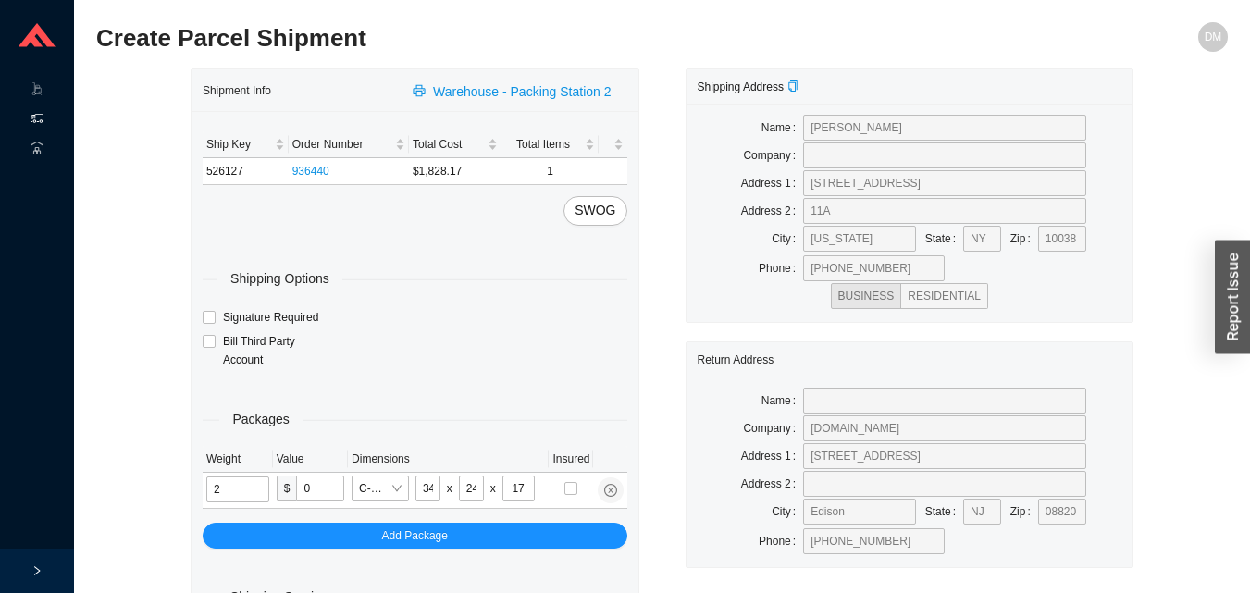
type input "40"
